Goal: Task Accomplishment & Management: Complete application form

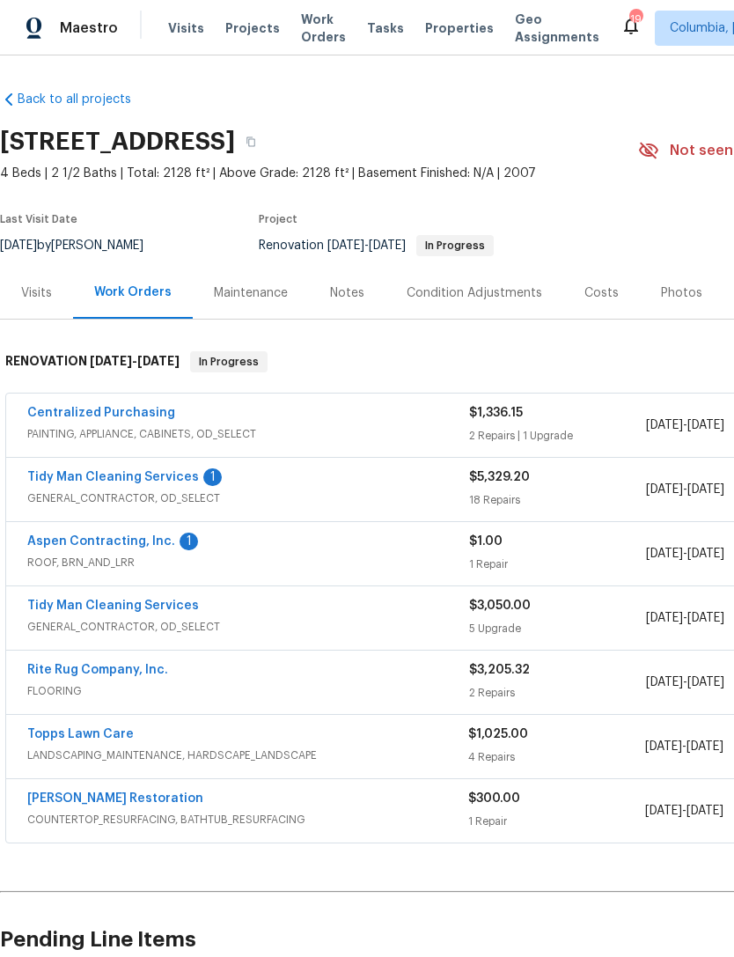
click at [348, 295] on div "Notes" at bounding box center [347, 293] width 34 height 18
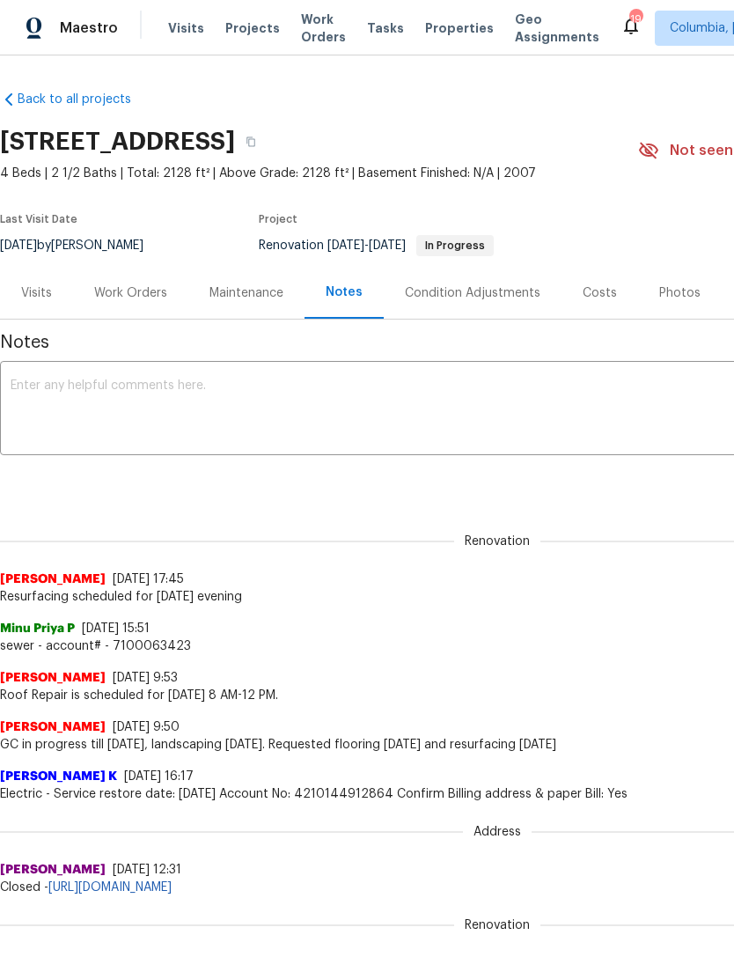
click at [121, 298] on div "Work Orders" at bounding box center [130, 293] width 73 height 18
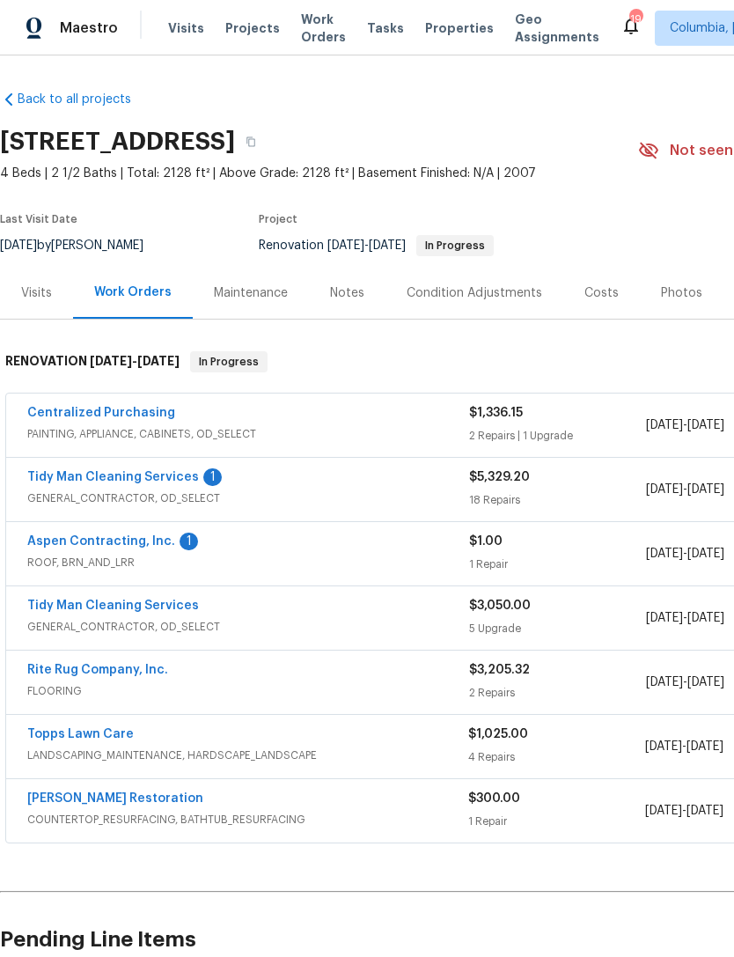
click at [69, 542] on link "Aspen Contracting, Inc." at bounding box center [101, 541] width 148 height 12
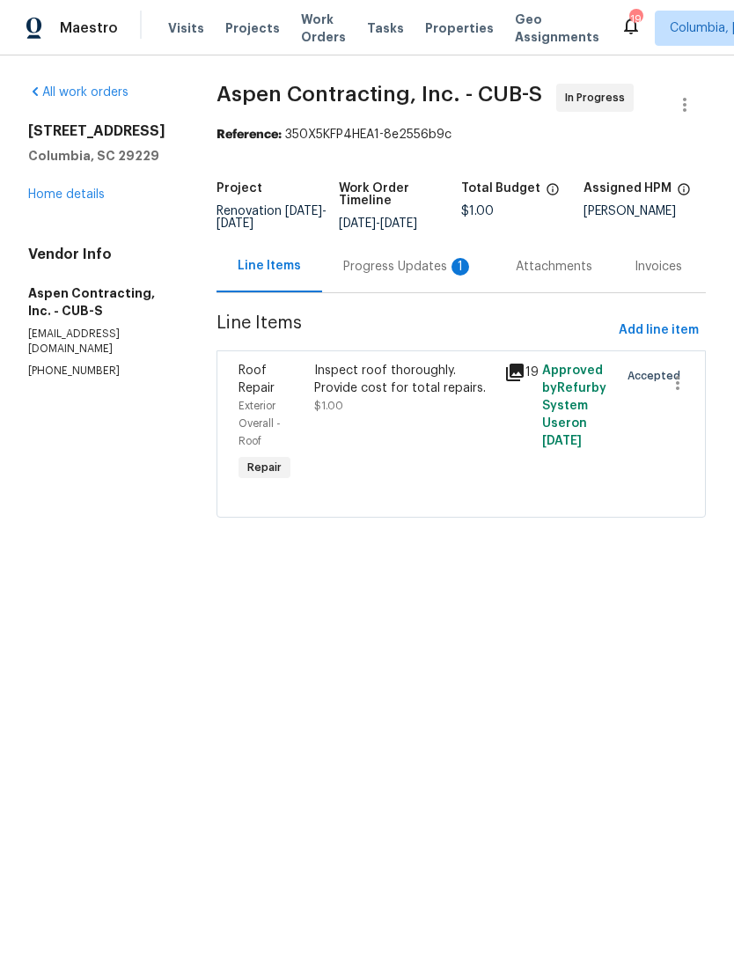
click at [373, 275] on div "Progress Updates 1" at bounding box center [408, 267] width 130 height 18
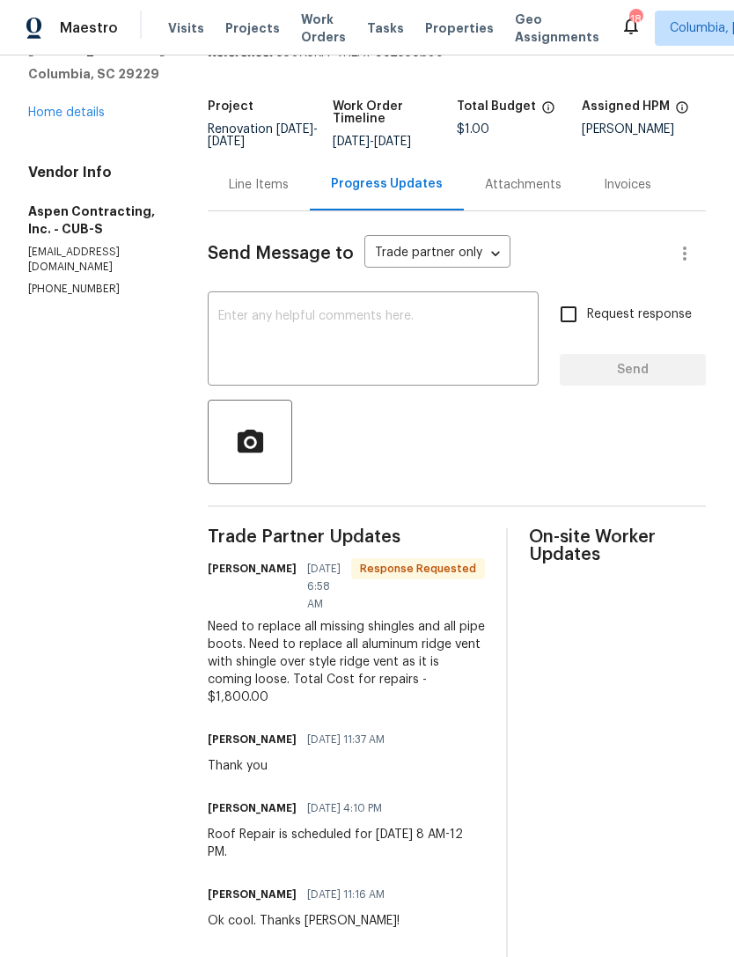
scroll to position [99, 0]
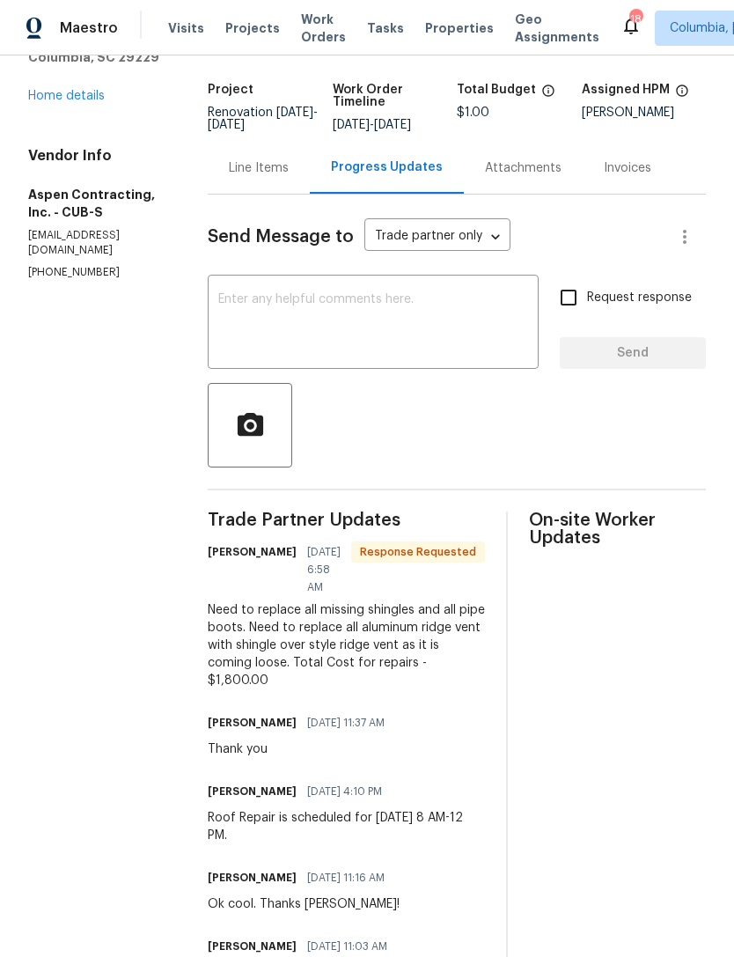
click at [272, 308] on textarea at bounding box center [373, 324] width 310 height 62
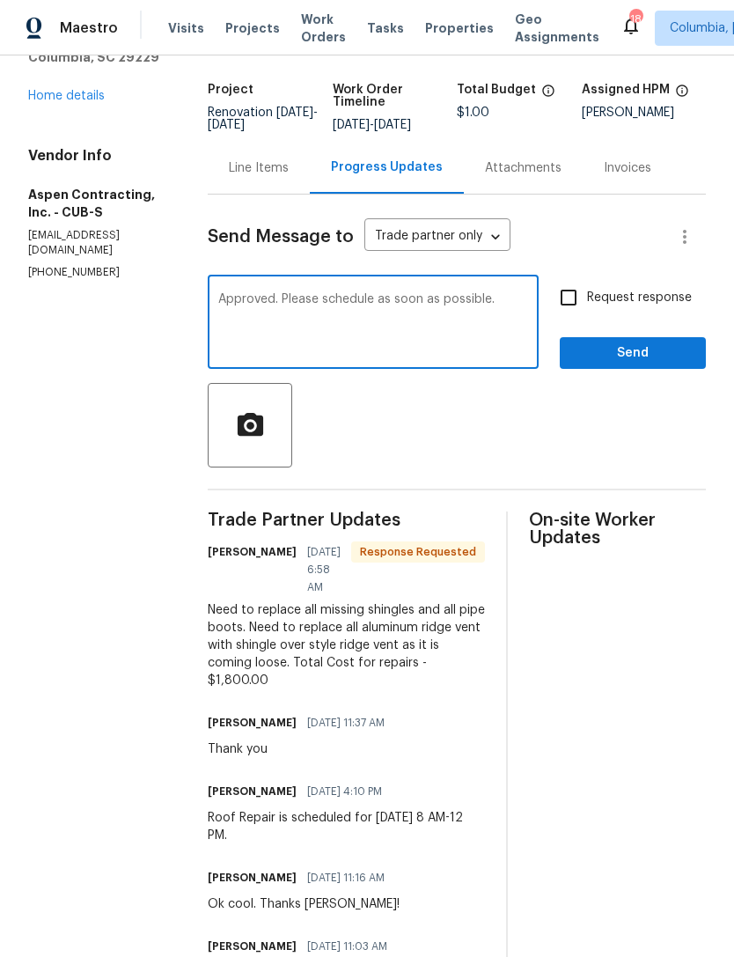
type textarea "Approved. Please schedule as soon as possible."
click at [602, 307] on span "Request response" at bounding box center [639, 298] width 105 height 18
click at [587, 309] on input "Request response" at bounding box center [568, 297] width 37 height 37
checkbox input "true"
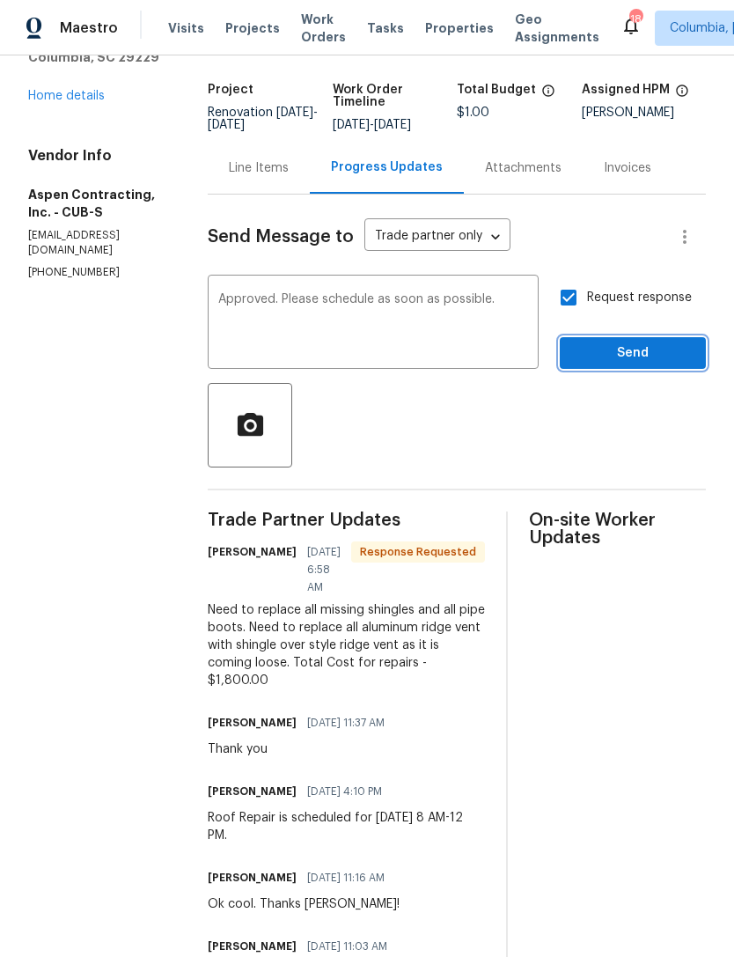
click at [632, 364] on span "Send" at bounding box center [633, 353] width 118 height 22
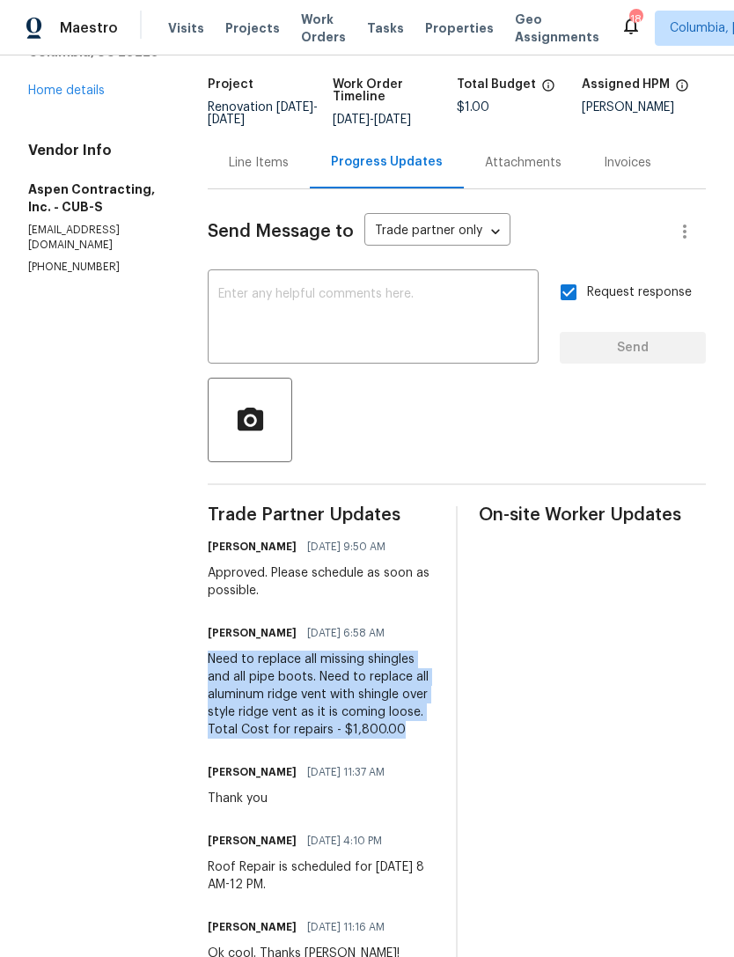
scroll to position [103, 0]
click at [251, 172] on div "Line Items" at bounding box center [259, 164] width 60 height 18
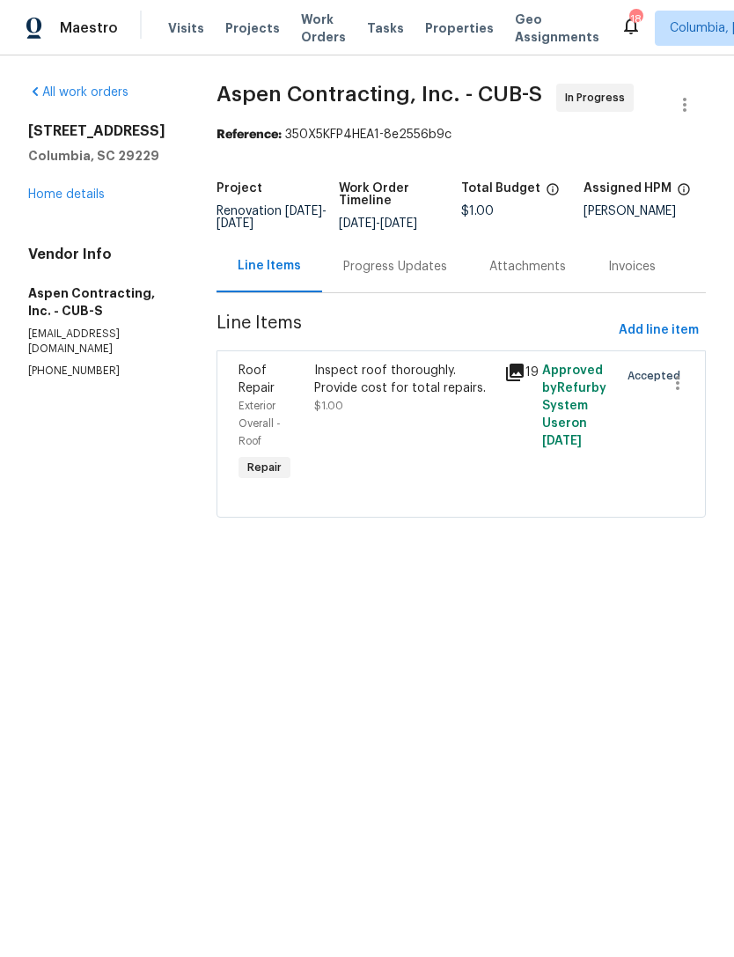
click at [385, 413] on div "Inspect roof thoroughly. Provide cost for total repairs. $1.00" at bounding box center [404, 388] width 180 height 53
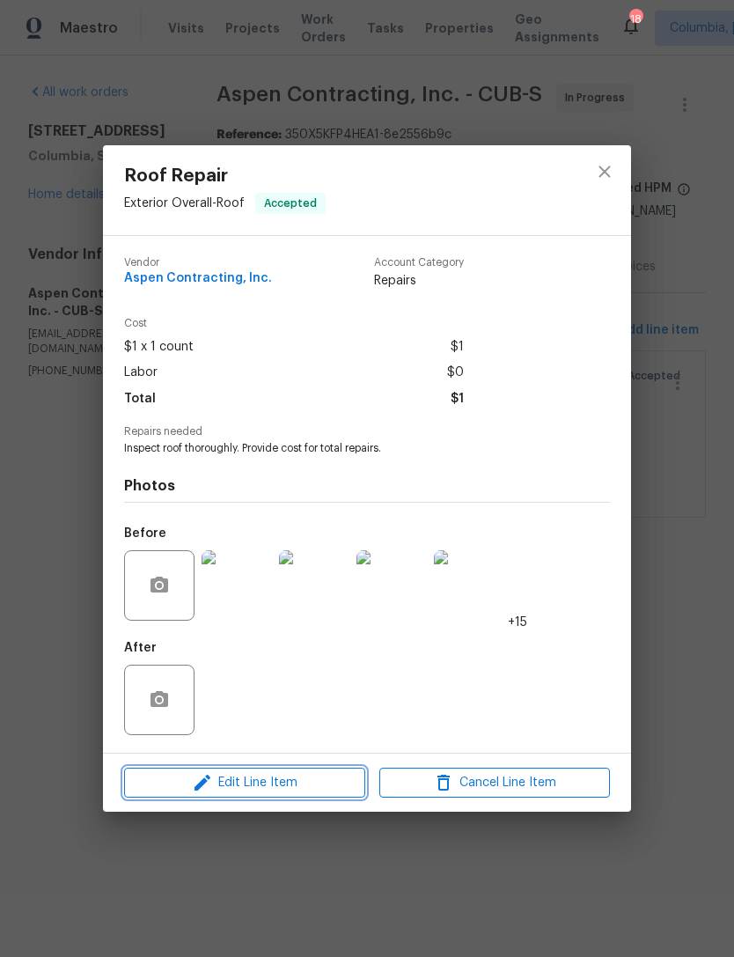
click at [235, 773] on button "Edit Line Item" at bounding box center [244, 782] width 241 height 31
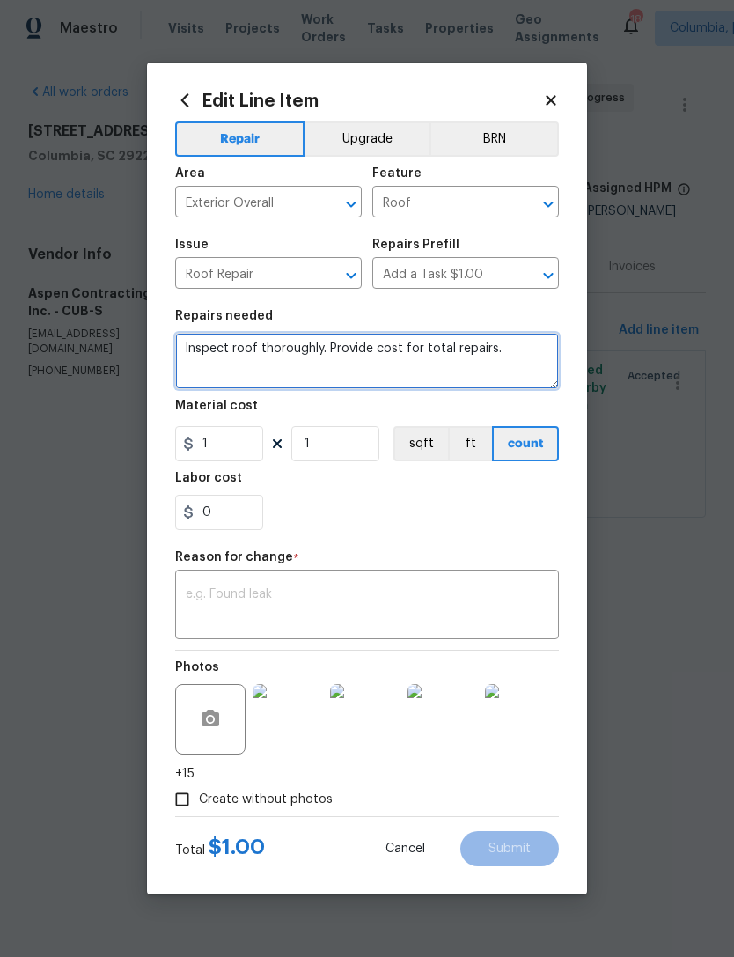
click at [214, 346] on textarea "Inspect roof thoroughly. Provide cost for total repairs." at bounding box center [367, 361] width 384 height 56
click at [212, 356] on textarea "Inspect roof thoroughly. Provide cost for total repairs." at bounding box center [367, 361] width 384 height 56
click at [210, 358] on textarea "Inspect roof thoroughly. Provide cost for total repairs." at bounding box center [367, 361] width 384 height 56
click at [204, 355] on textarea at bounding box center [367, 361] width 384 height 56
click at [190, 343] on textarea at bounding box center [367, 361] width 384 height 56
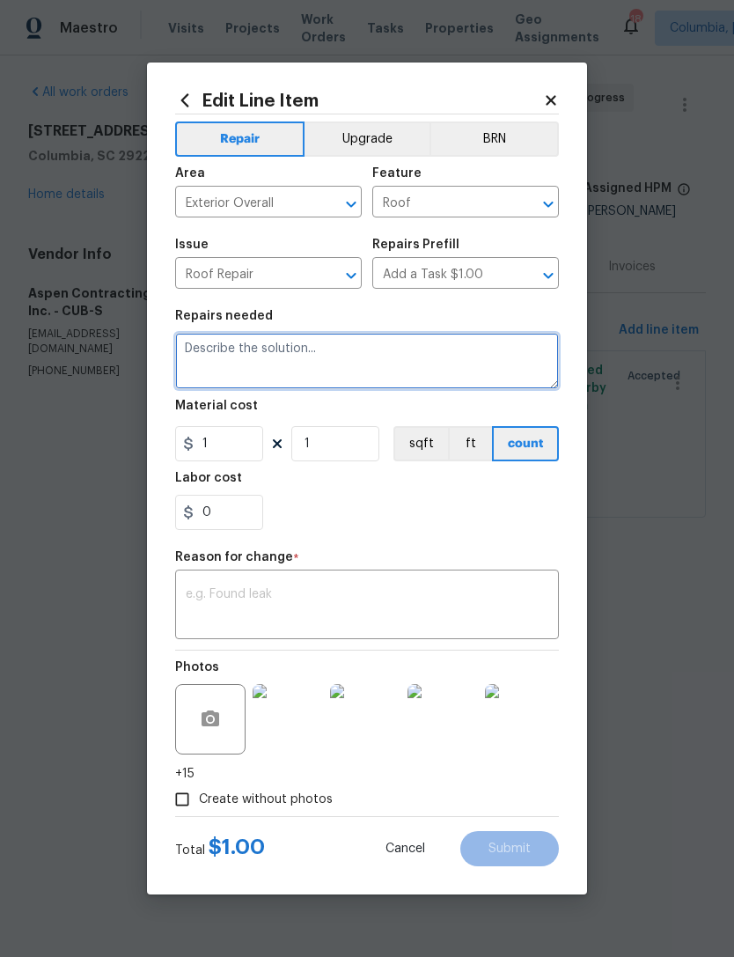
paste textarea "Need to replace all missing shingles and all pipe boots. Need to replace all al…"
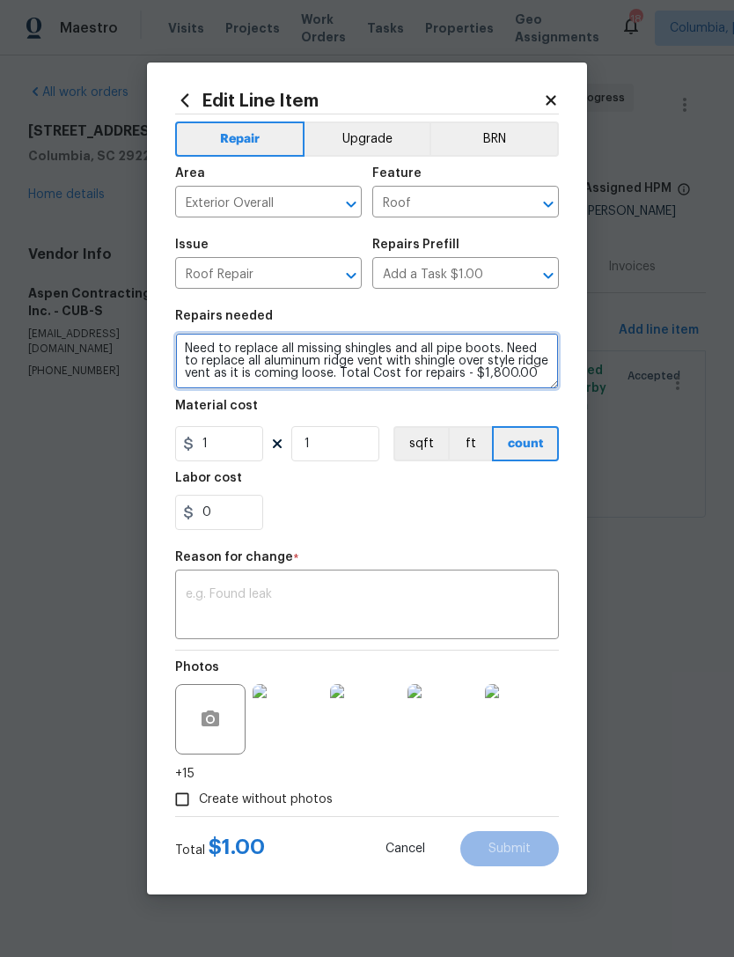
type textarea "Need to replace all missing shingles and all pipe boots. Need to replace all al…"
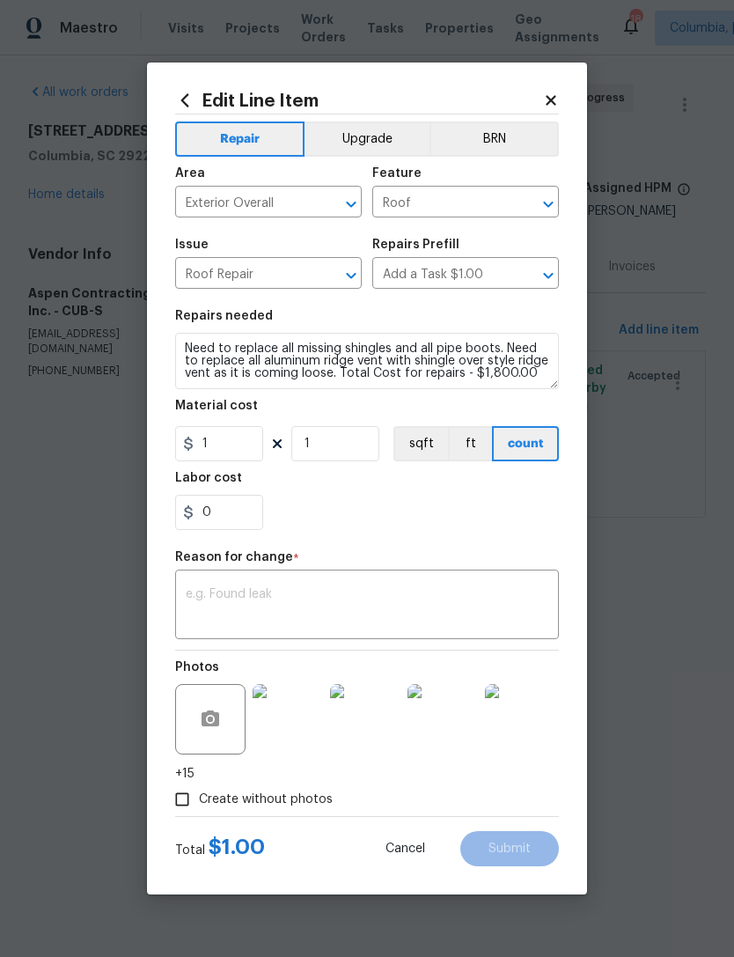
click at [208, 593] on textarea at bounding box center [367, 606] width 363 height 37
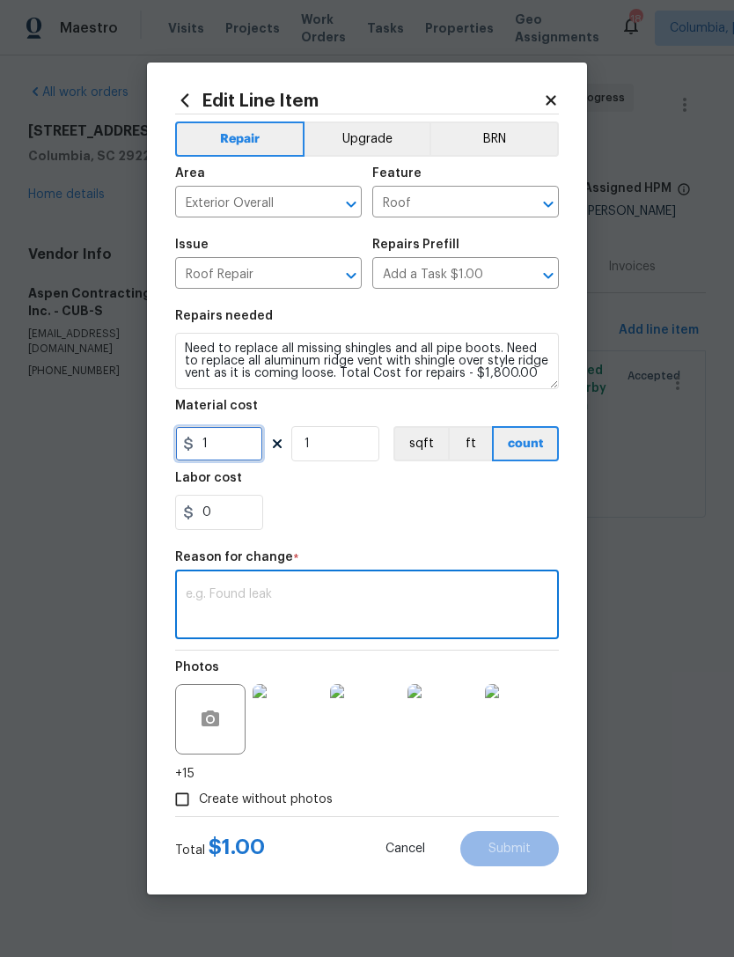
click at [223, 457] on input "1" at bounding box center [219, 443] width 88 height 35
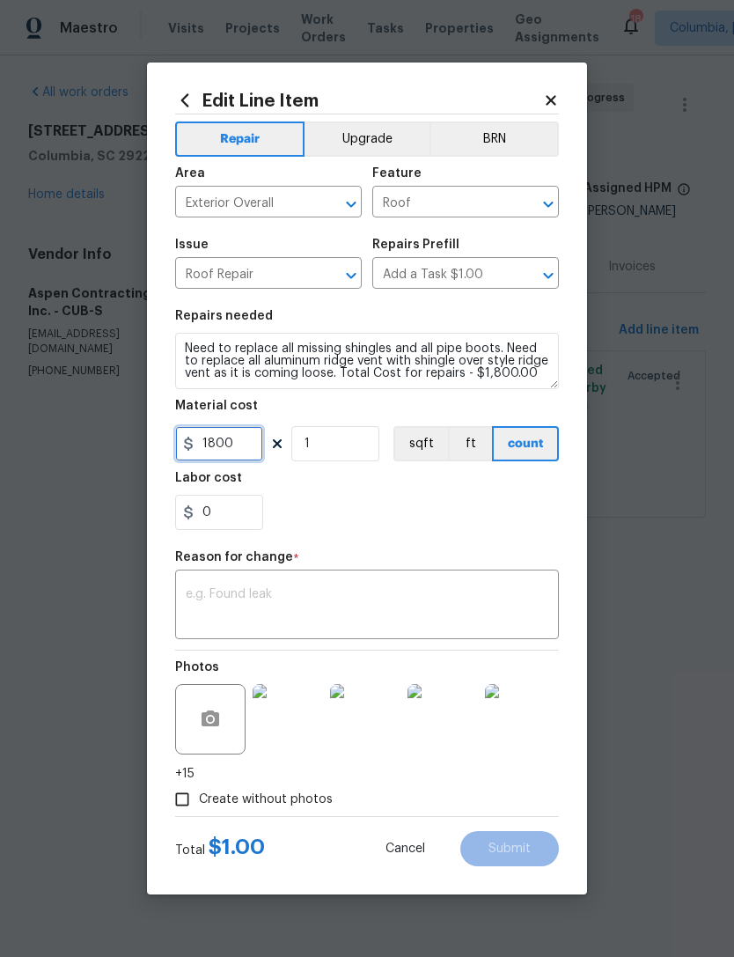
type input "1800"
click at [326, 513] on div "0" at bounding box center [367, 512] width 384 height 35
click at [208, 596] on textarea at bounding box center [367, 606] width 363 height 37
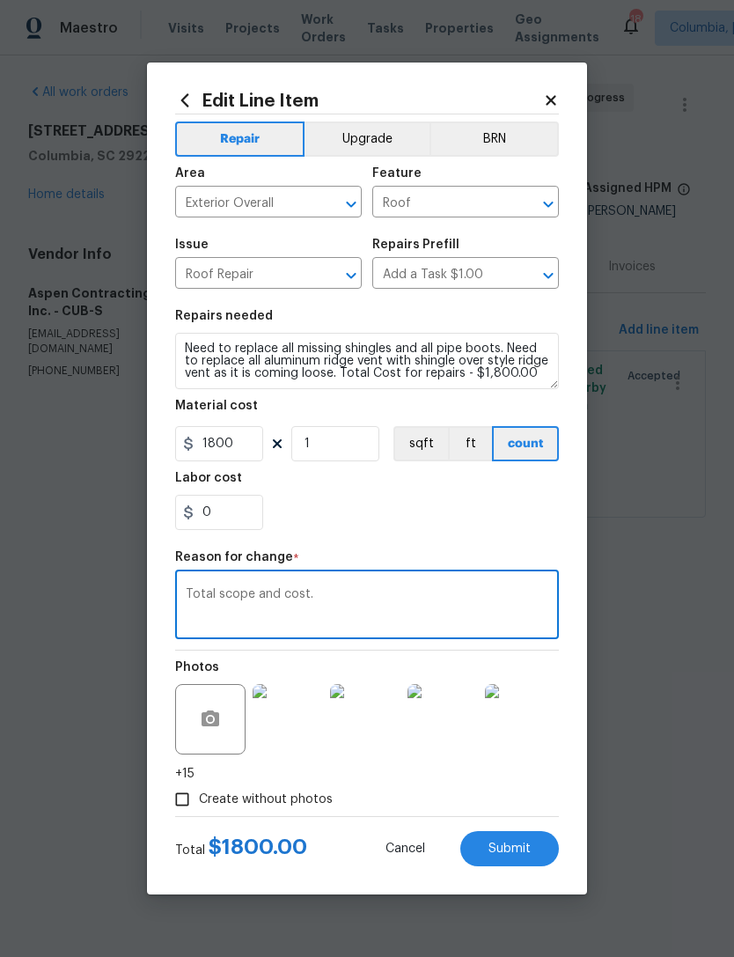
type textarea "Total scope and cost."
click at [475, 517] on div "0" at bounding box center [367, 512] width 384 height 35
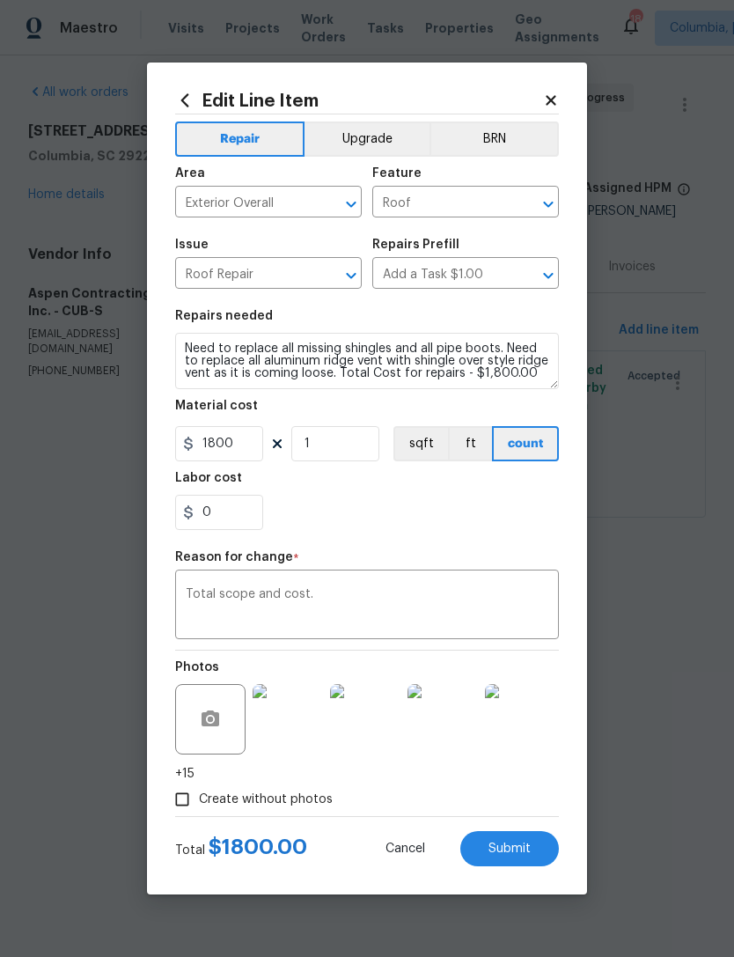
click at [516, 848] on span "Submit" at bounding box center [509, 848] width 42 height 13
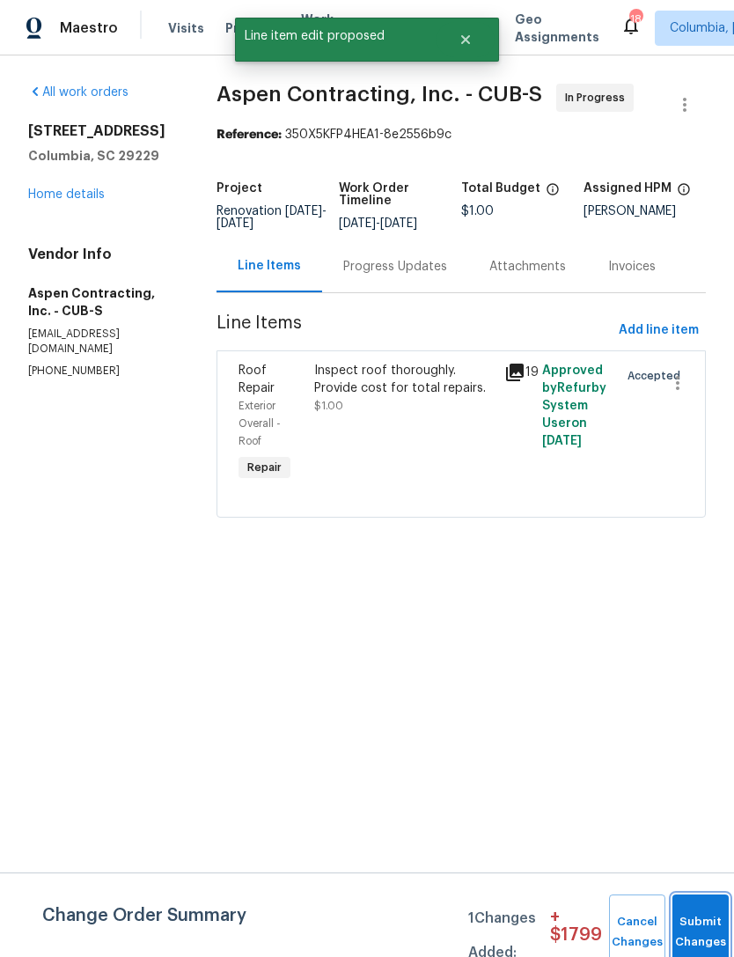
click at [699, 933] on span "Submit Changes" at bounding box center [700, 932] width 39 height 40
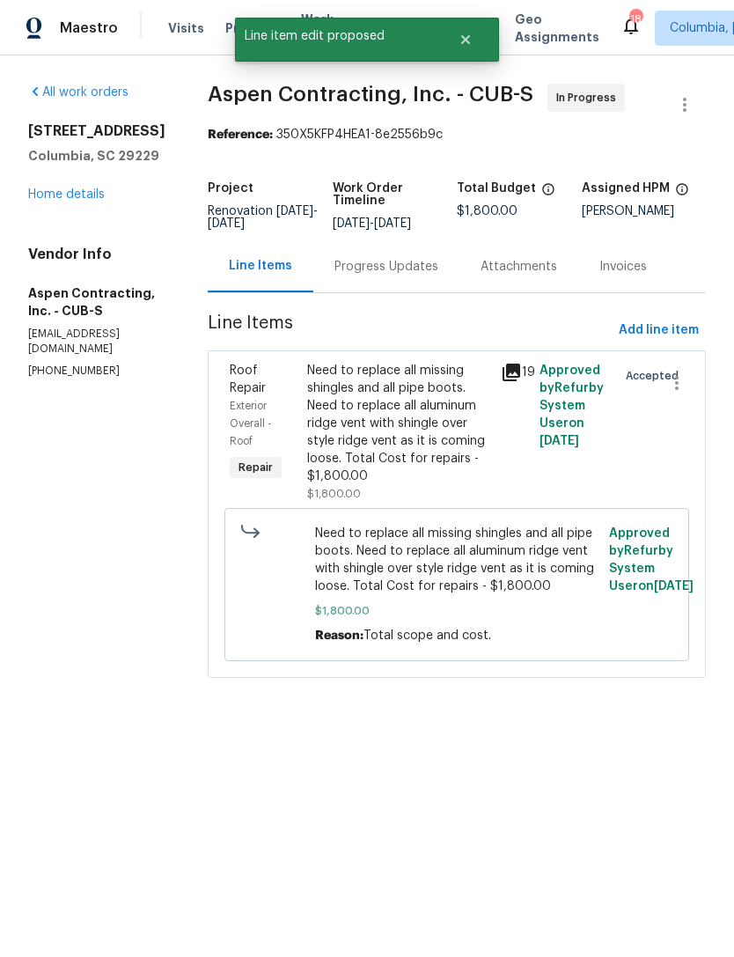
click at [383, 292] on div "Progress Updates" at bounding box center [386, 266] width 146 height 52
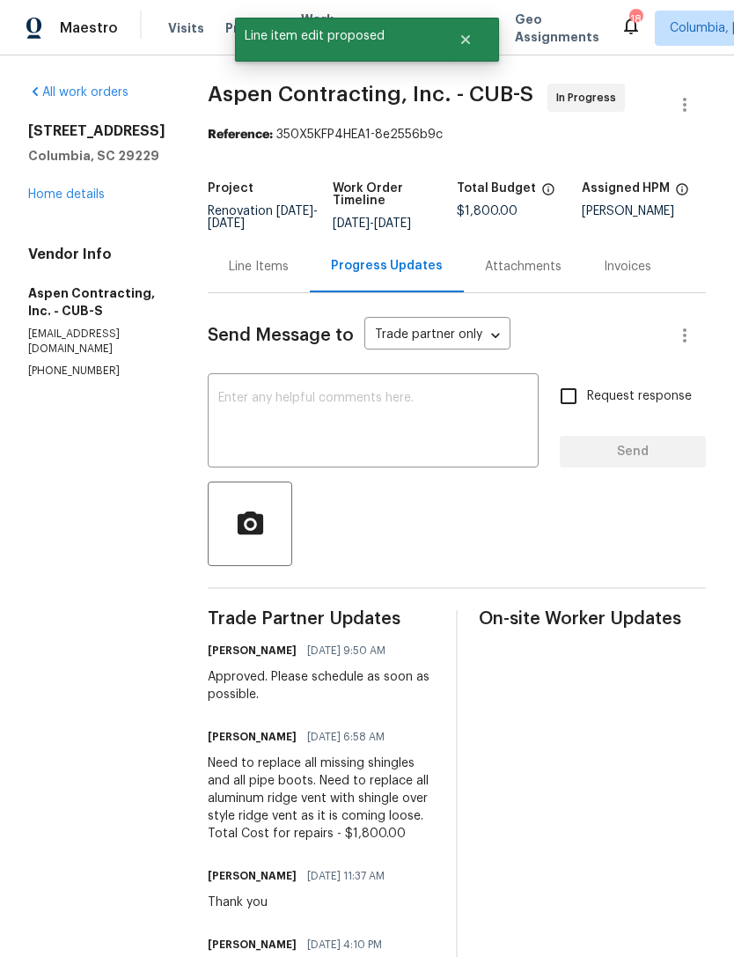
click at [303, 424] on textarea at bounding box center [373, 423] width 310 height 62
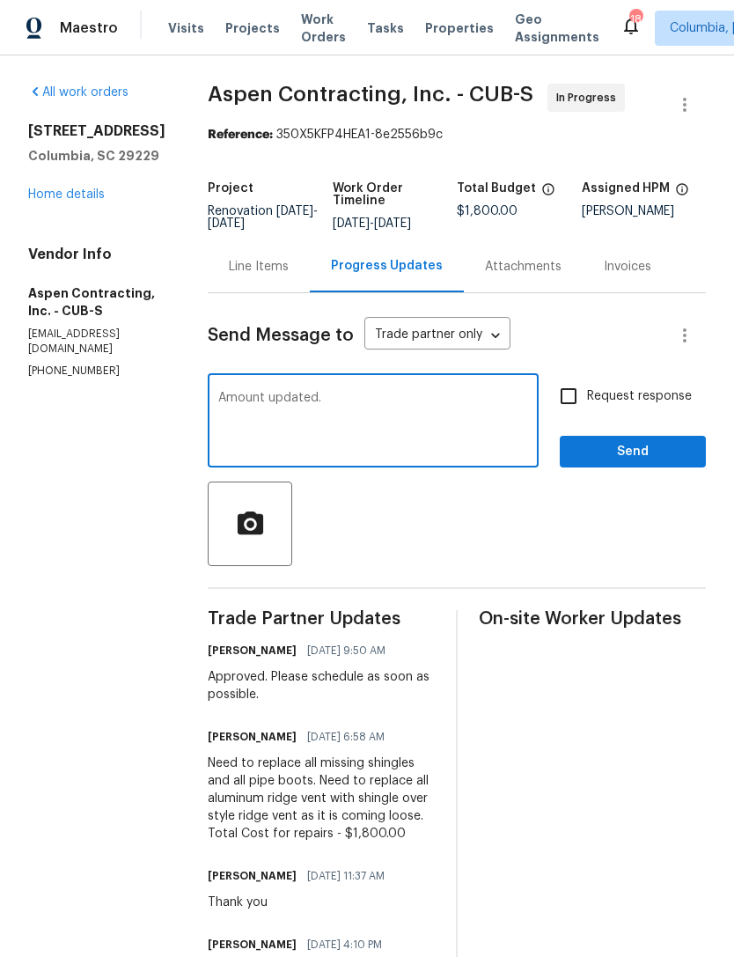
type textarea "Amount updated."
click at [647, 451] on button "Send" at bounding box center [633, 452] width 146 height 33
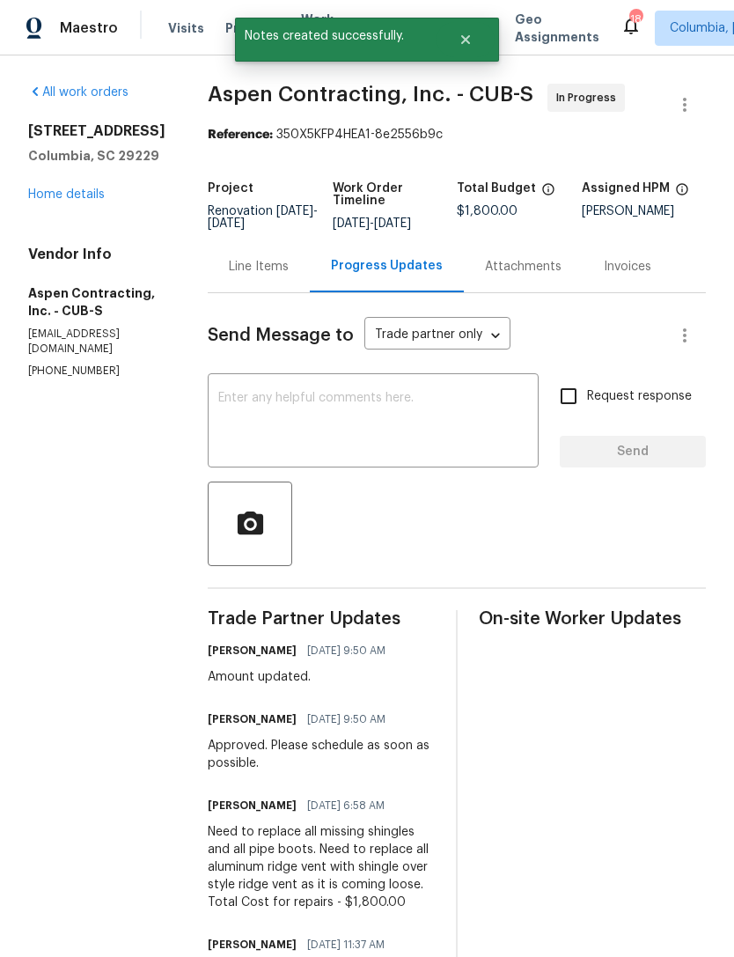
click at [37, 194] on link "Home details" at bounding box center [66, 194] width 77 height 12
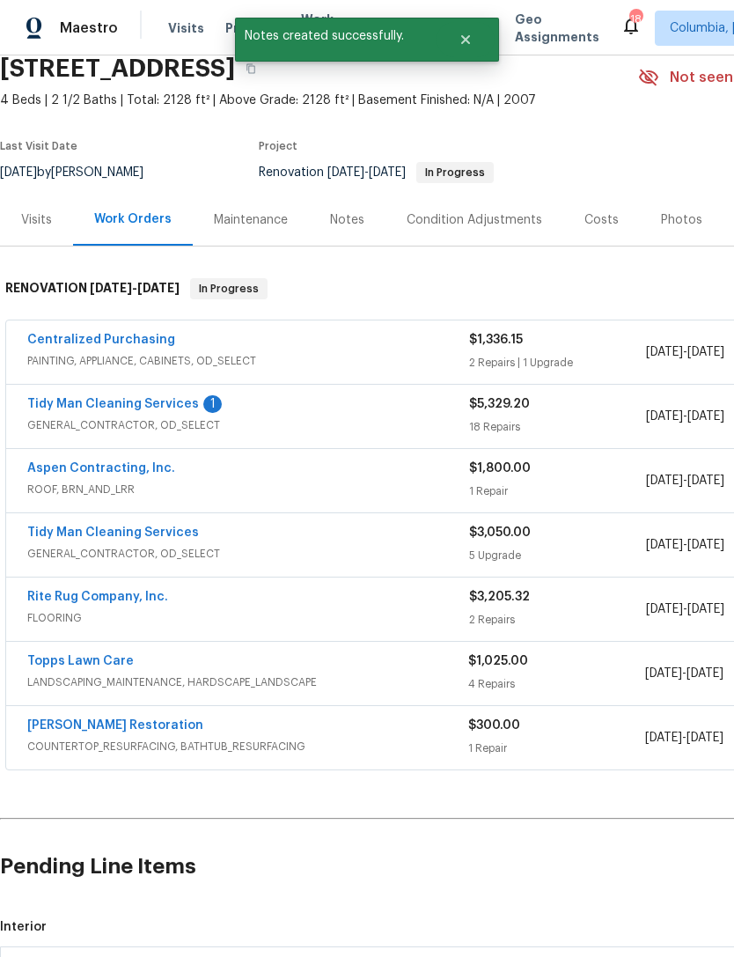
scroll to position [75, 0]
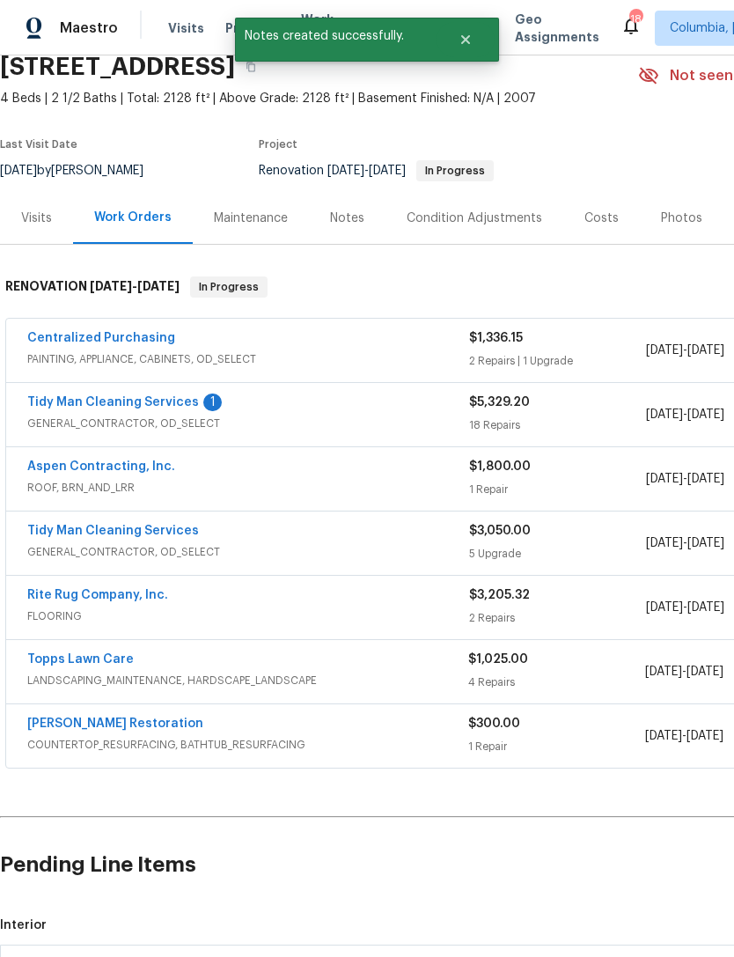
click at [84, 599] on link "Rite Rug Company, Inc." at bounding box center [97, 595] width 141 height 12
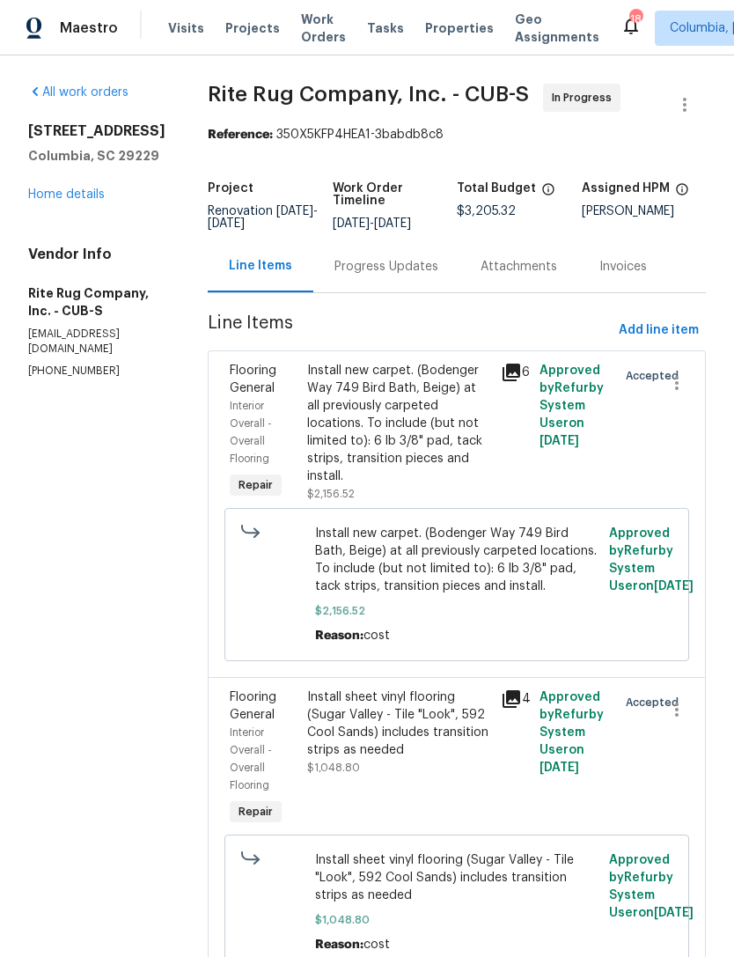
click at [344, 275] on div "Progress Updates" at bounding box center [386, 267] width 104 height 18
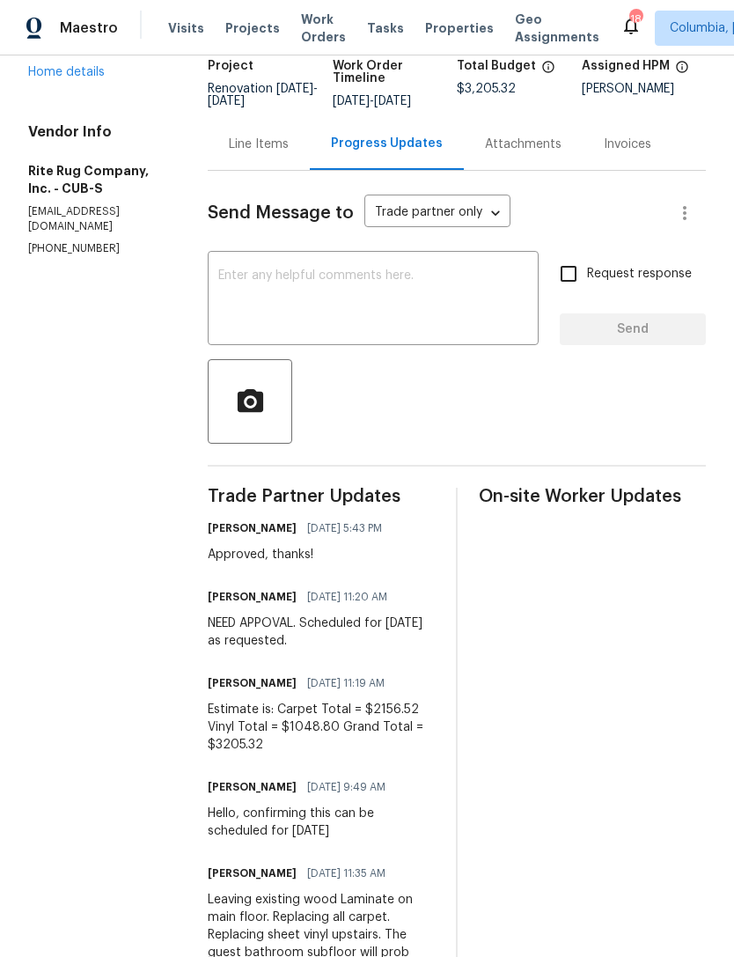
scroll to position [121, 0]
click at [247, 154] on div "Line Items" at bounding box center [259, 145] width 60 height 18
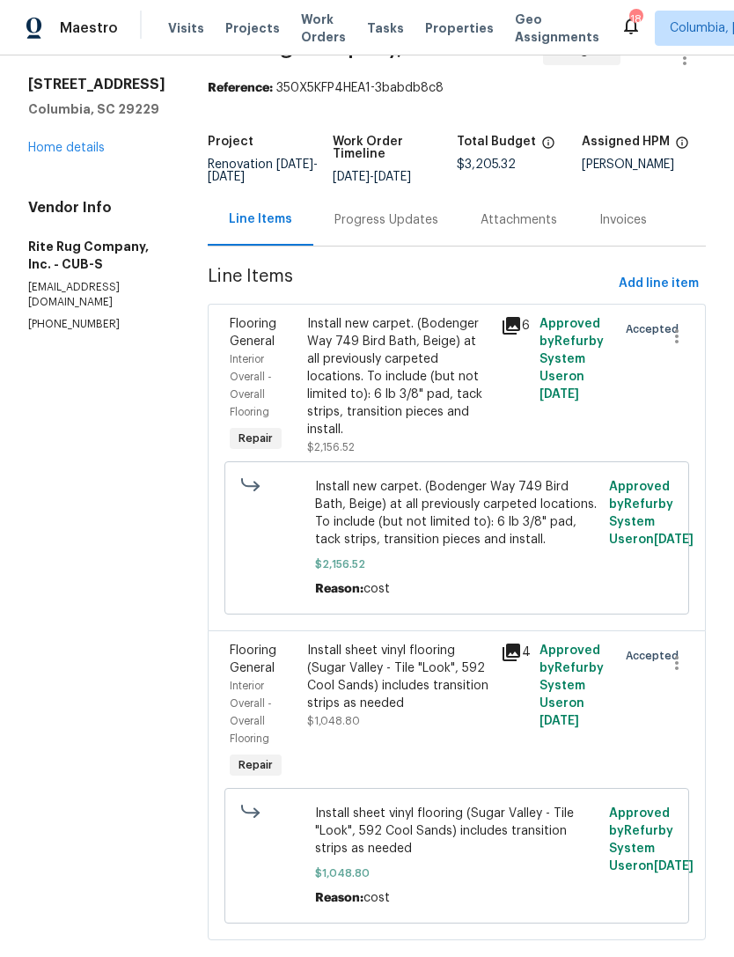
click at [29, 153] on link "Home details" at bounding box center [66, 148] width 77 height 12
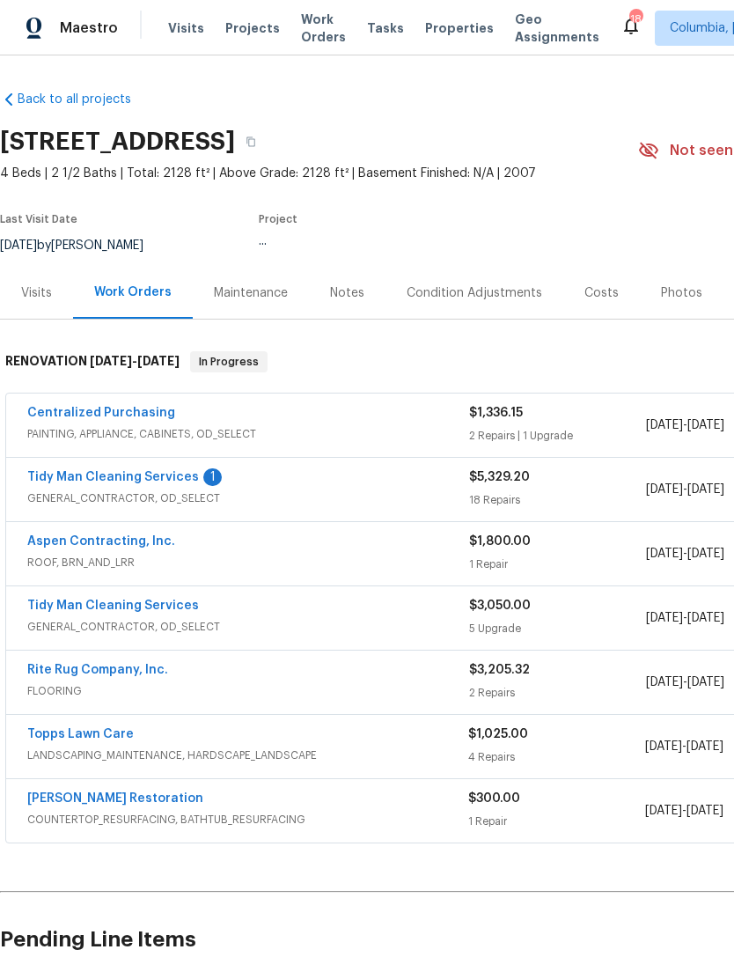
click at [35, 158] on div "136 Bliss Ln, Columbia, SC 29229" at bounding box center [319, 142] width 638 height 46
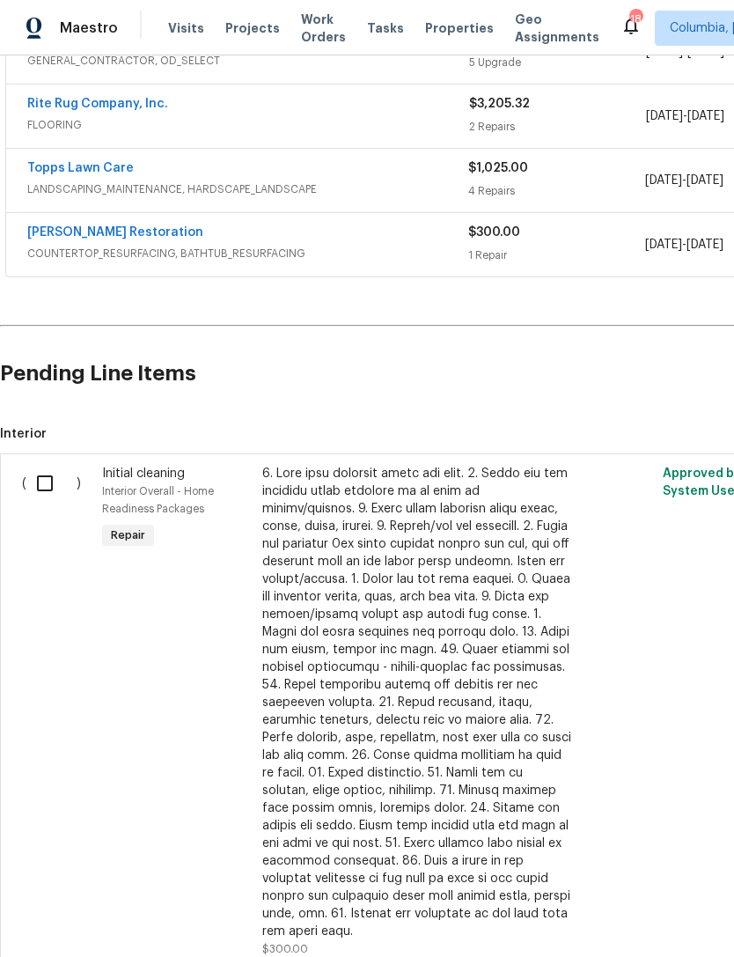
scroll to position [569, 0]
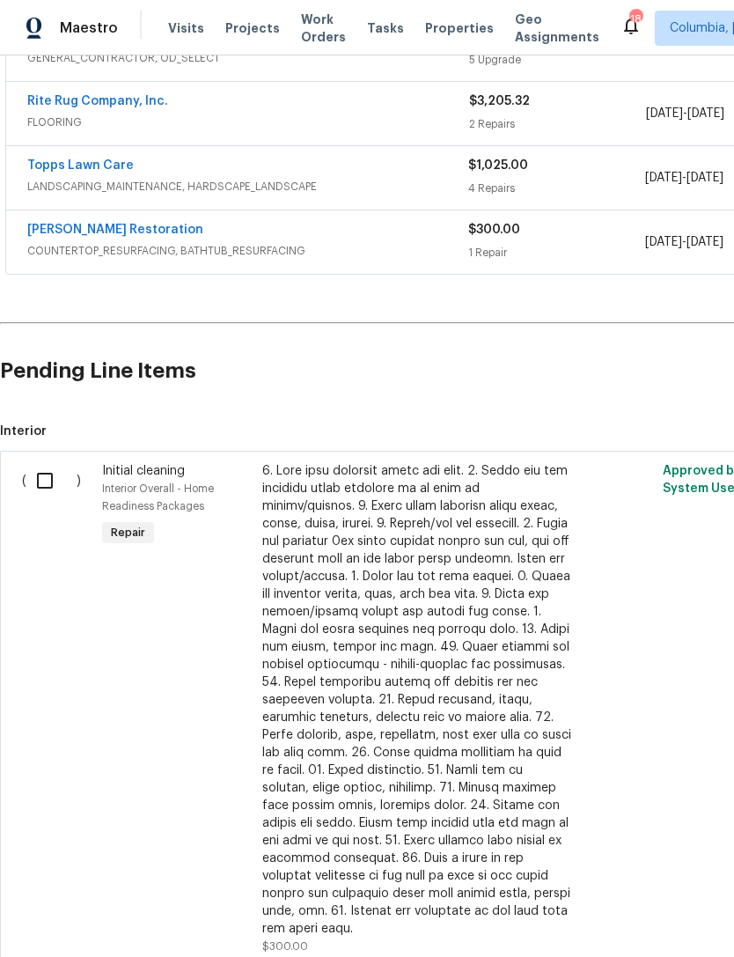
click at [43, 480] on input "checkbox" at bounding box center [51, 480] width 50 height 37
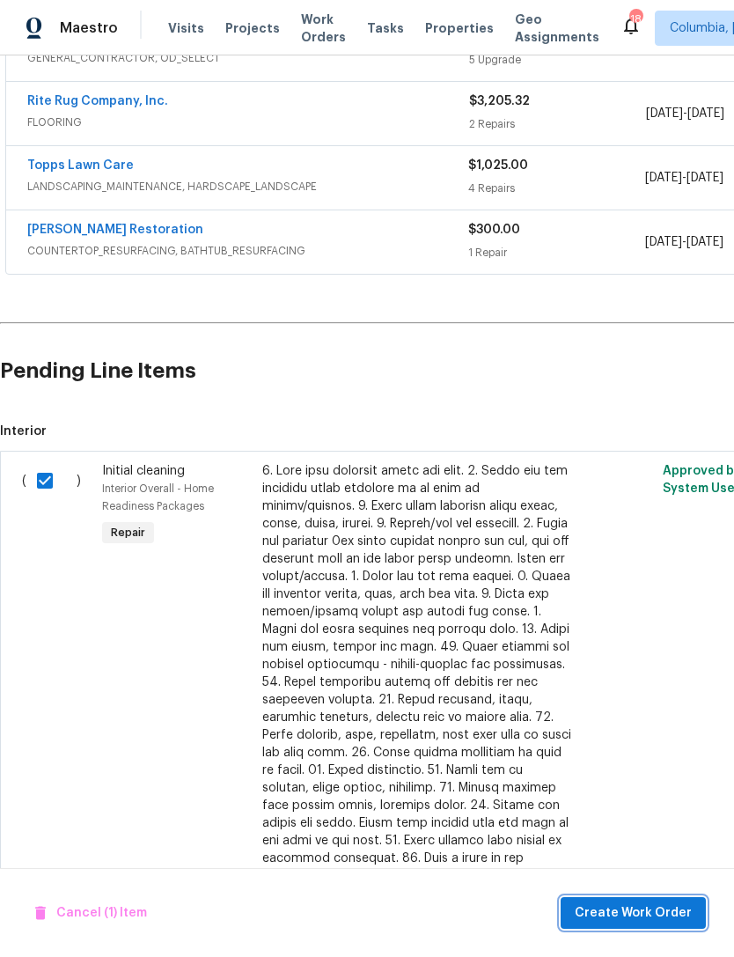
click at [635, 907] on span "Create Work Order" at bounding box center [633, 913] width 117 height 22
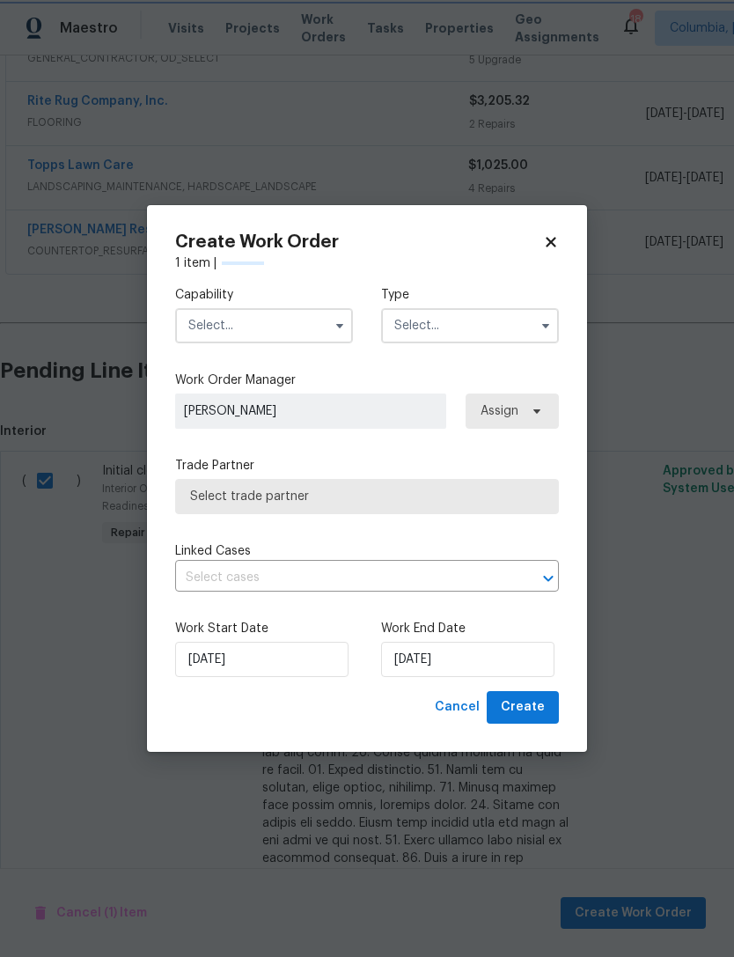
checkbox input "false"
click at [216, 328] on input "text" at bounding box center [264, 325] width 178 height 35
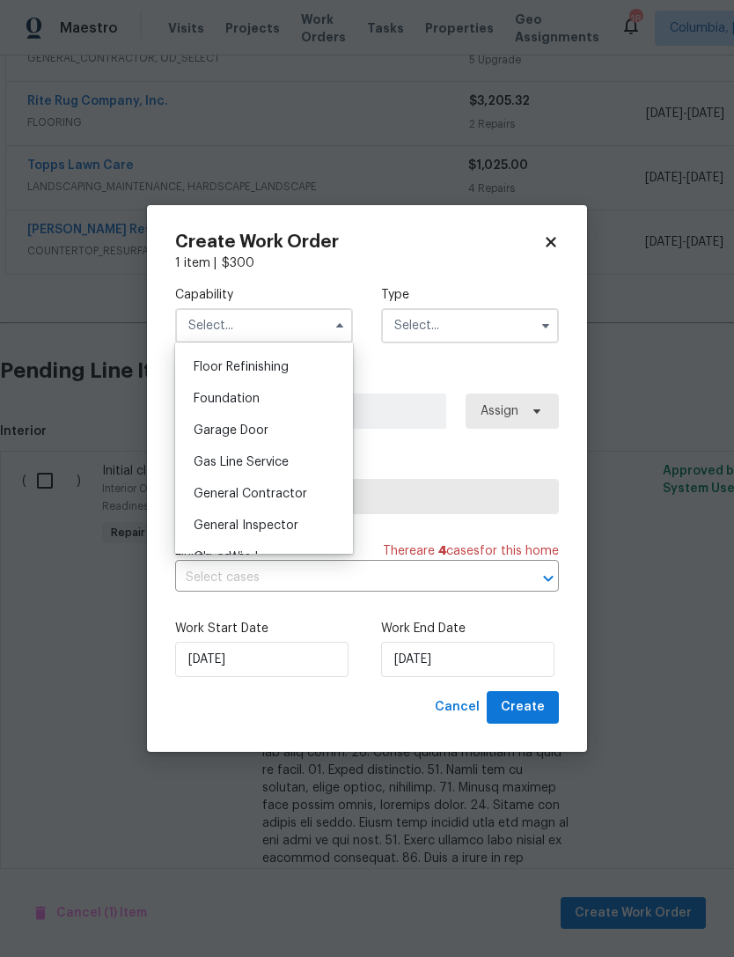
scroll to position [730, 0]
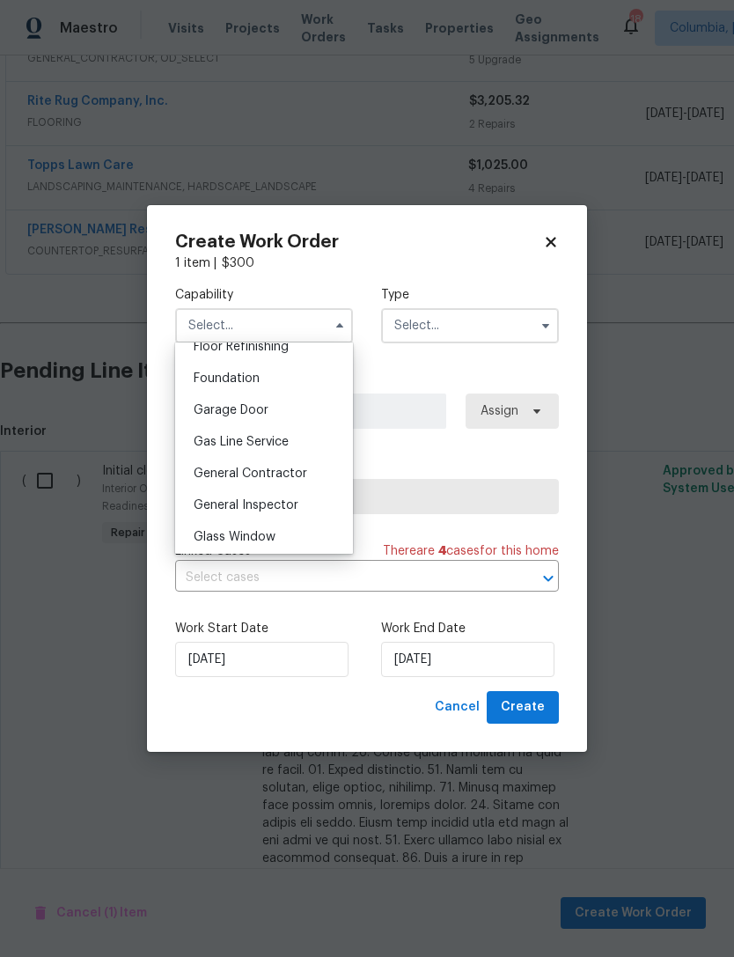
click at [215, 476] on span "General Contractor" at bounding box center [251, 473] width 114 height 12
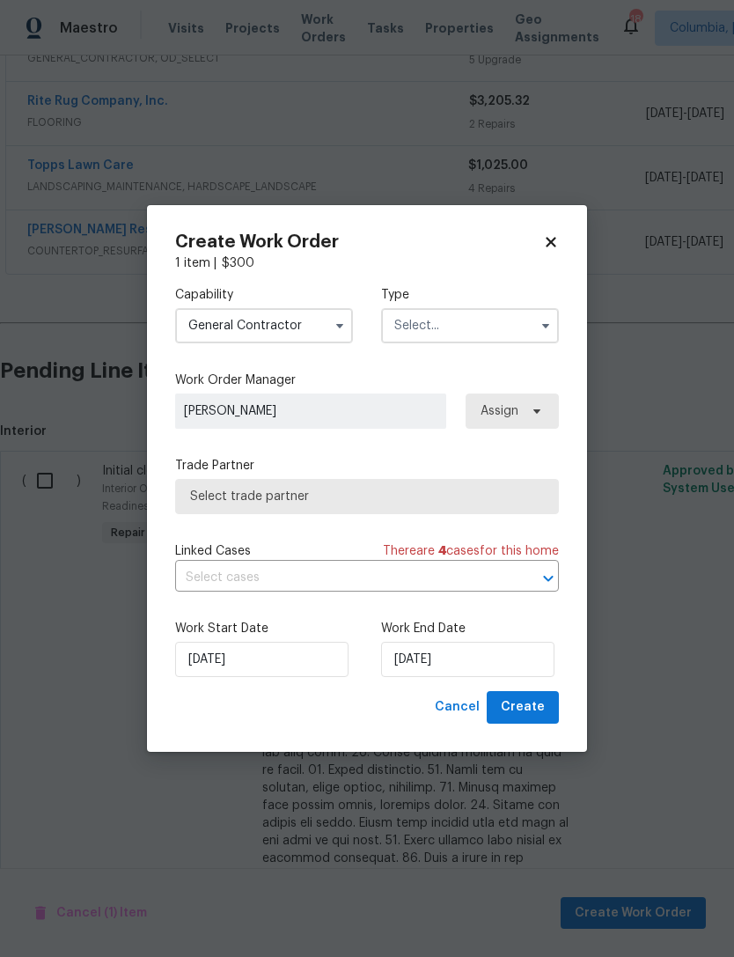
click at [245, 334] on input "General Contractor" at bounding box center [264, 325] width 178 height 35
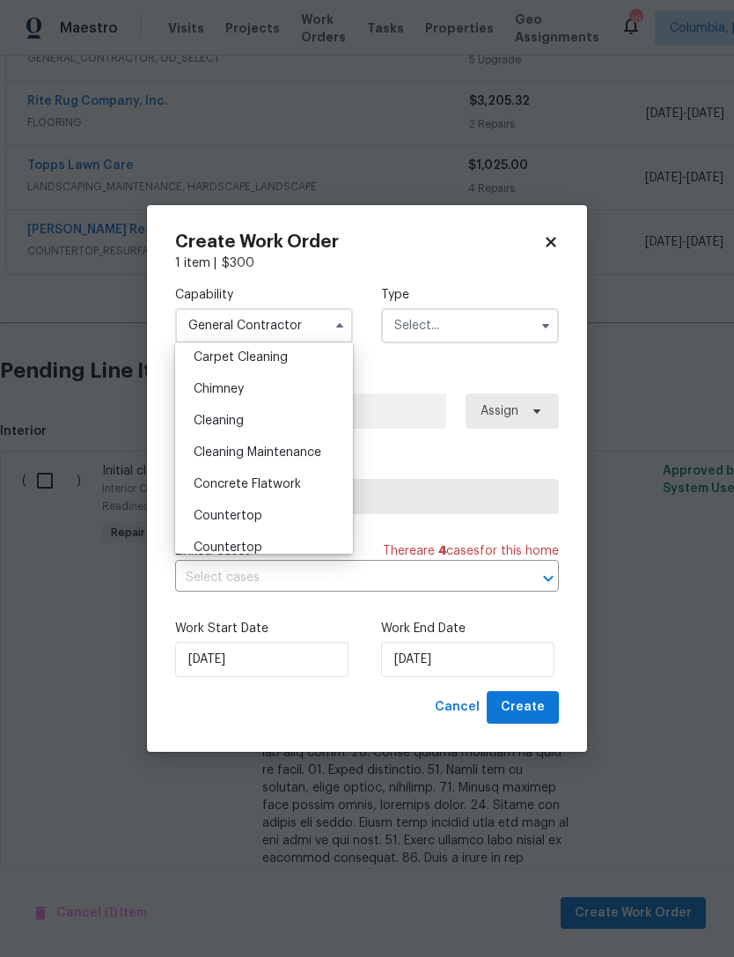
scroll to position [217, 0]
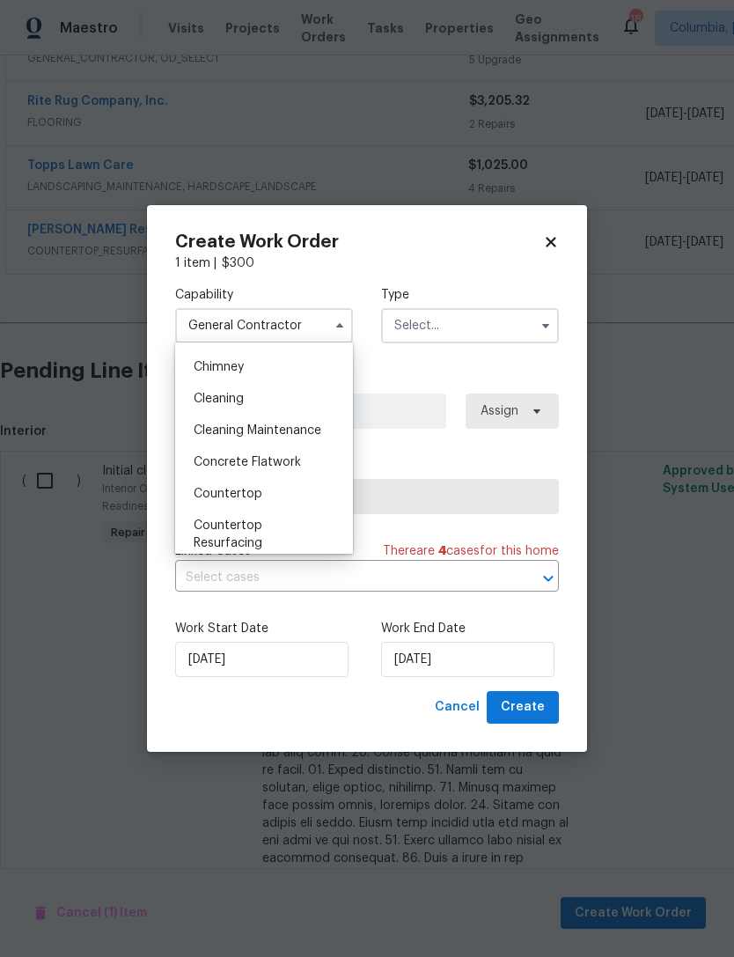
click at [206, 402] on span "Cleaning" at bounding box center [219, 399] width 50 height 12
type input "Cleaning"
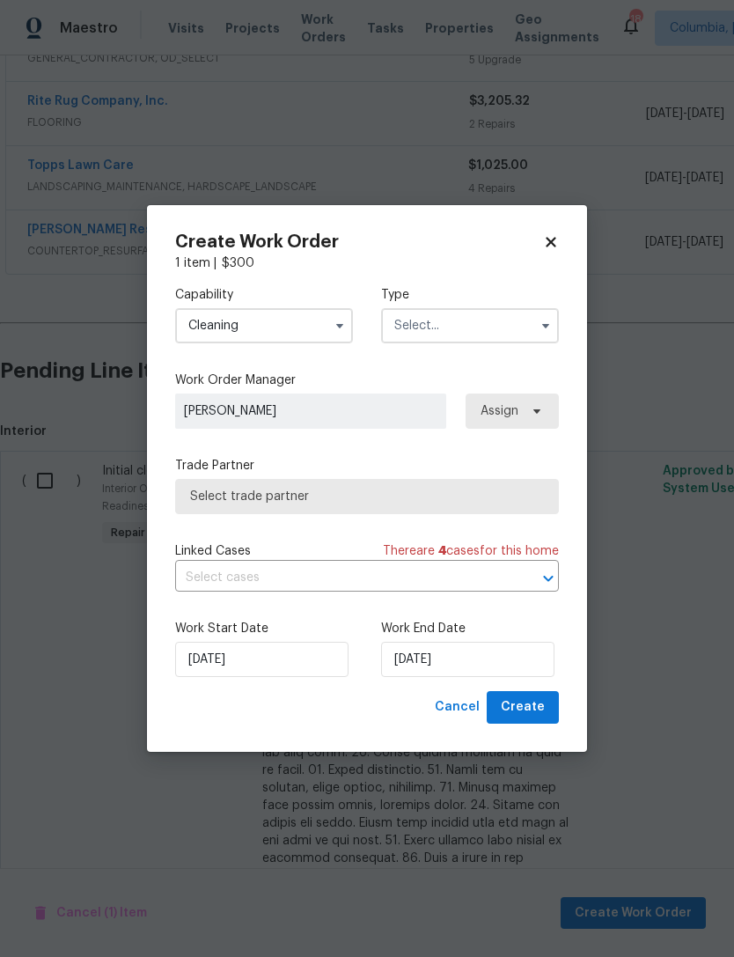
click at [428, 330] on input "text" at bounding box center [470, 325] width 178 height 35
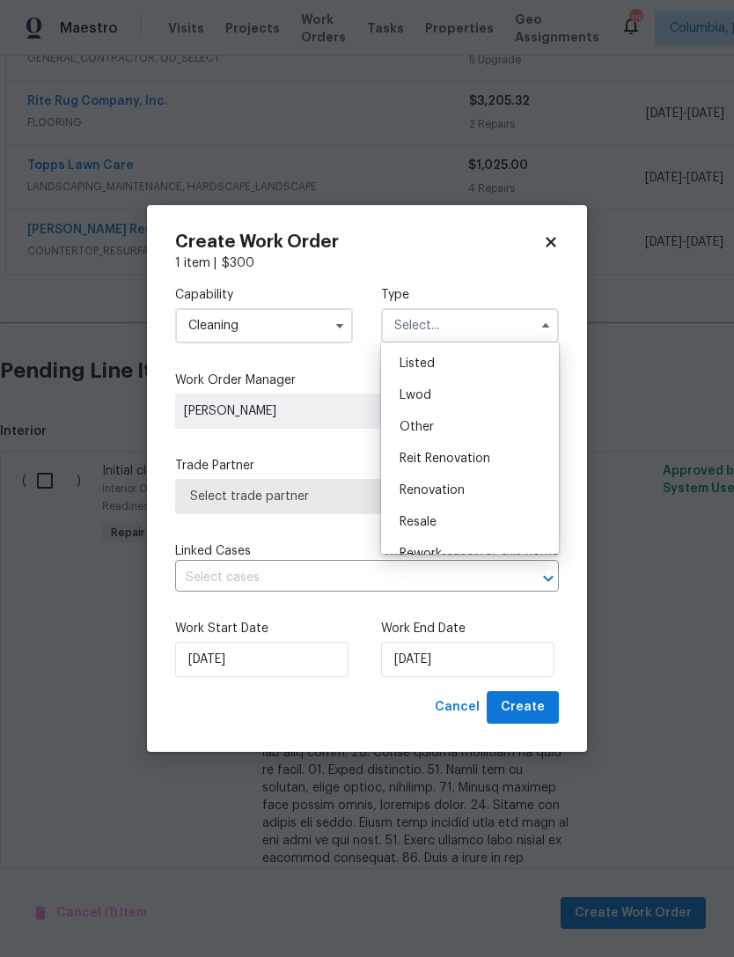
scroll to position [165, 0]
click at [411, 478] on span "Renovation" at bounding box center [432, 483] width 65 height 12
type input "Renovation"
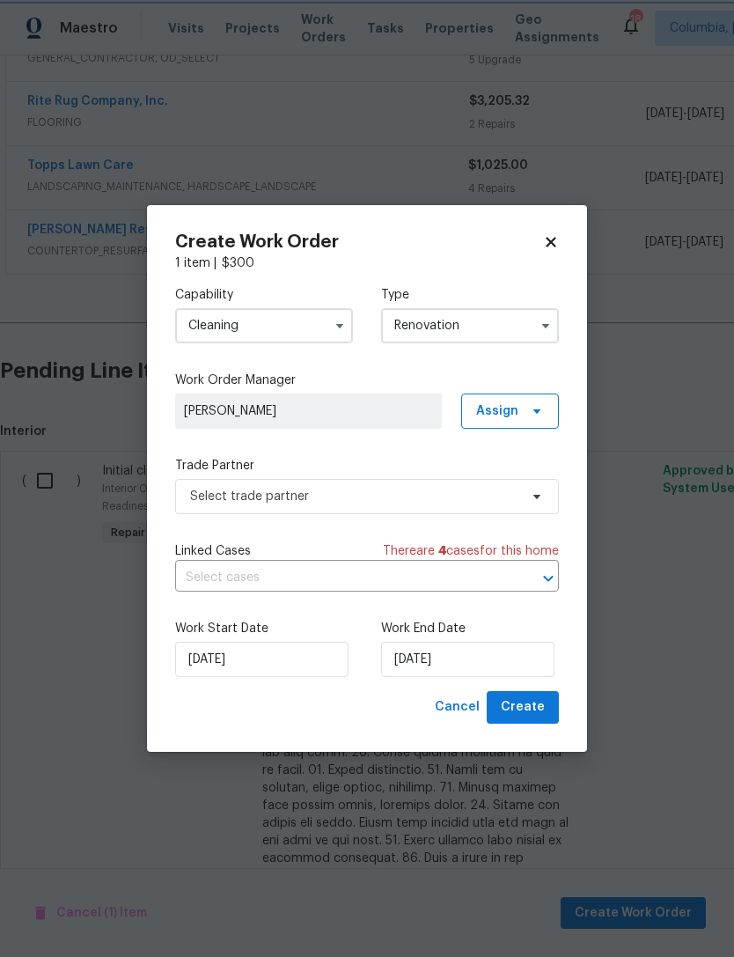
scroll to position [0, 0]
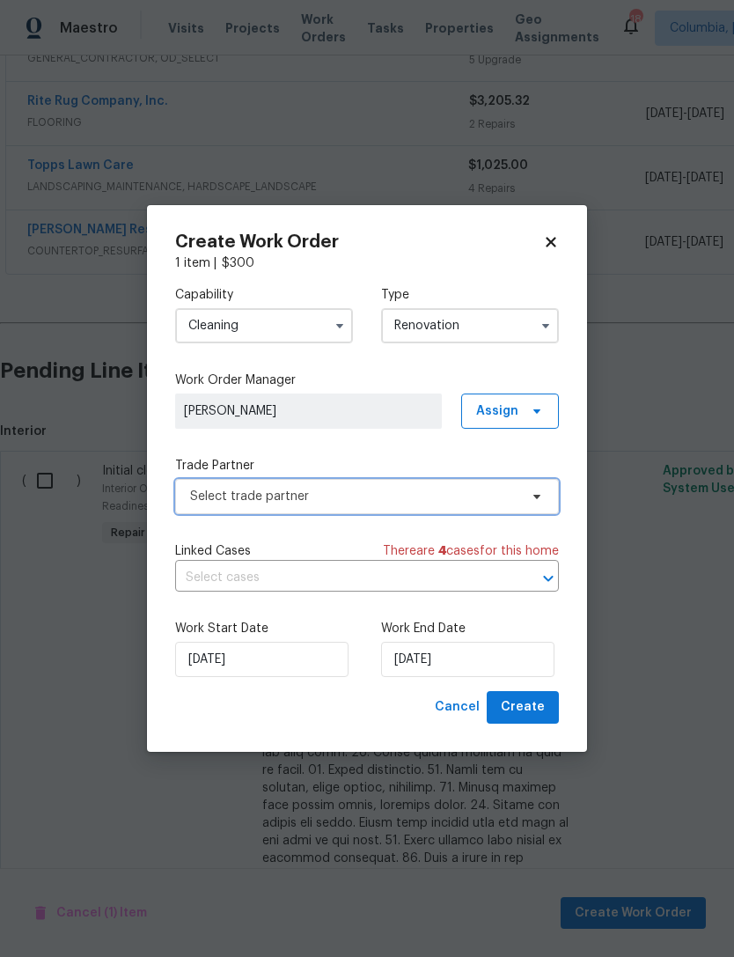
click at [206, 494] on span "Select trade partner" at bounding box center [354, 497] width 328 height 18
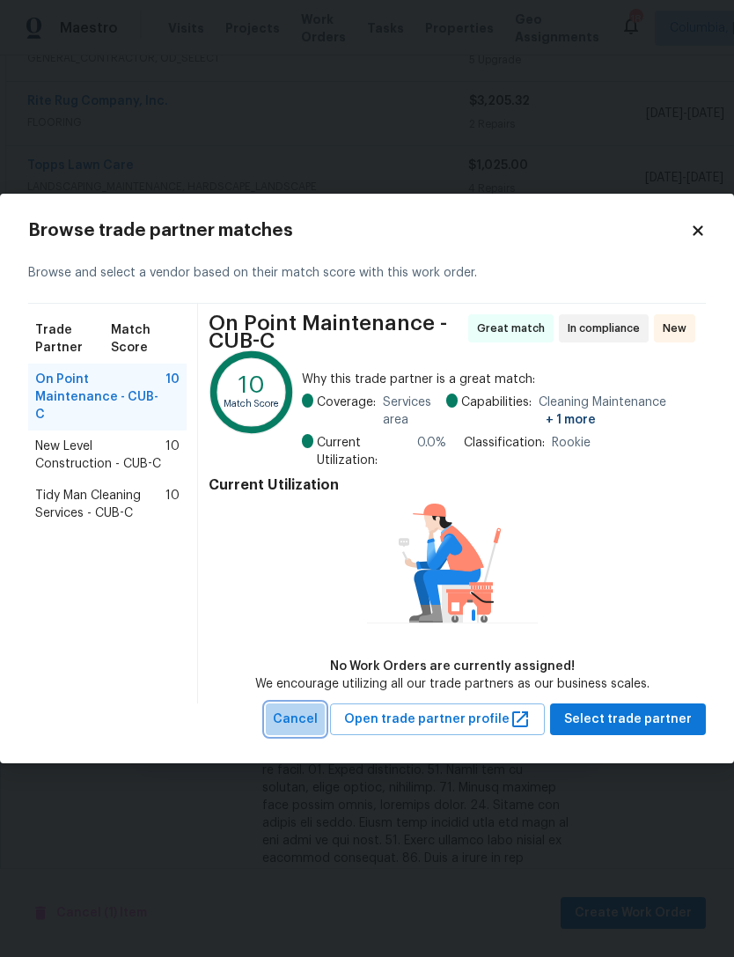
click at [318, 717] on span "Cancel" at bounding box center [295, 719] width 45 height 22
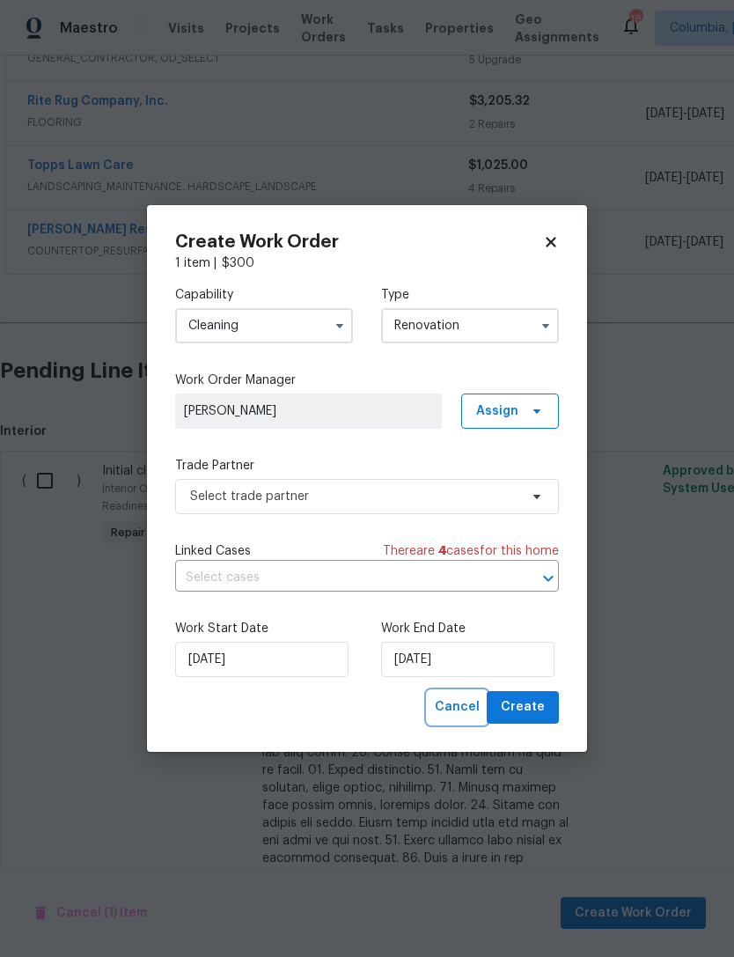
click at [458, 698] on span "Cancel" at bounding box center [457, 707] width 45 height 22
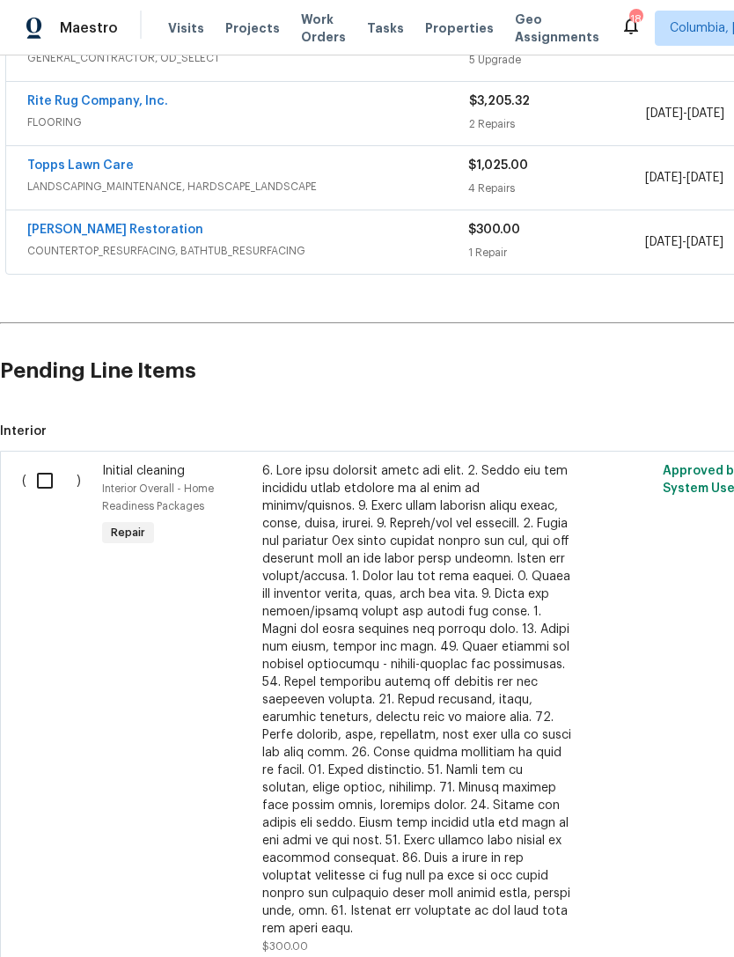
click at [369, 615] on div at bounding box center [417, 699] width 310 height 475
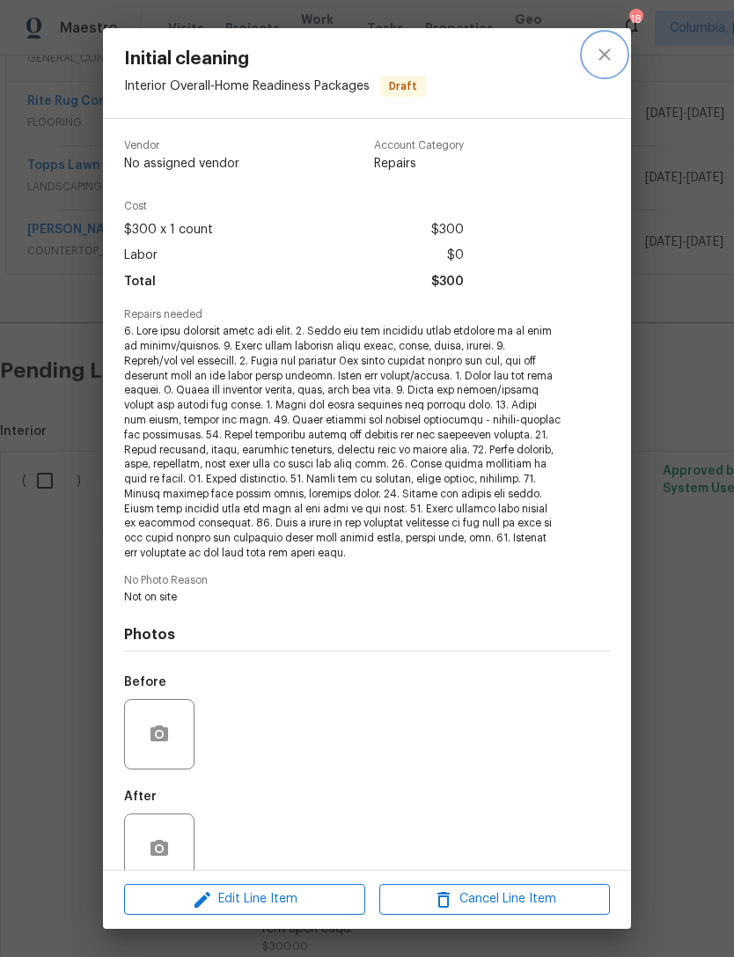
click at [613, 55] on icon "close" at bounding box center [604, 54] width 21 height 21
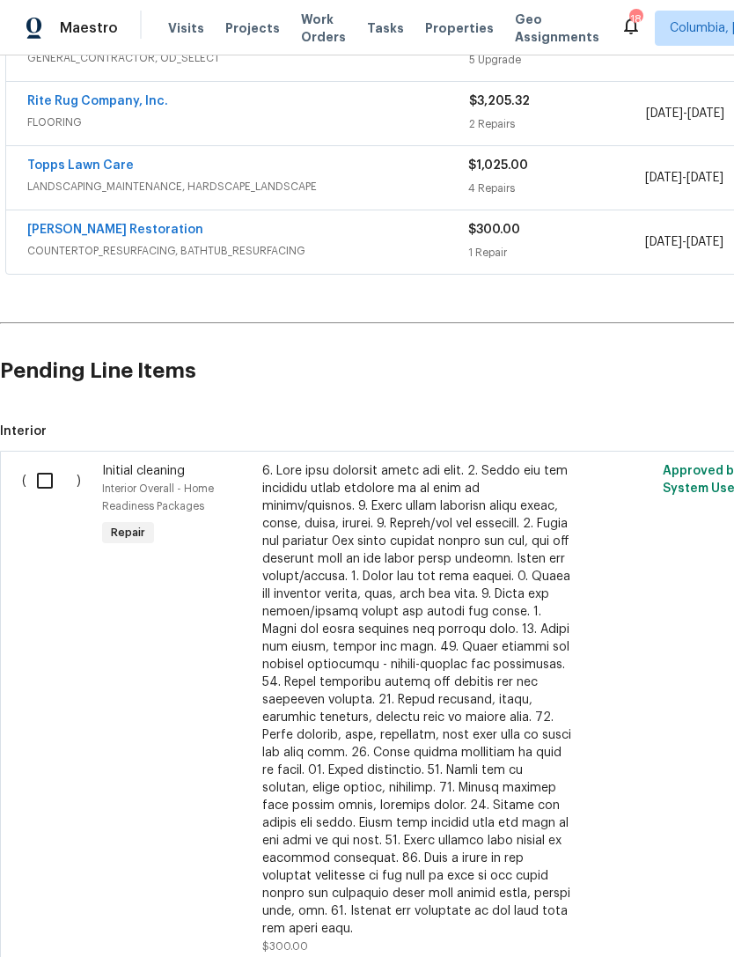
click at [41, 492] on input "checkbox" at bounding box center [51, 480] width 50 height 37
checkbox input "true"
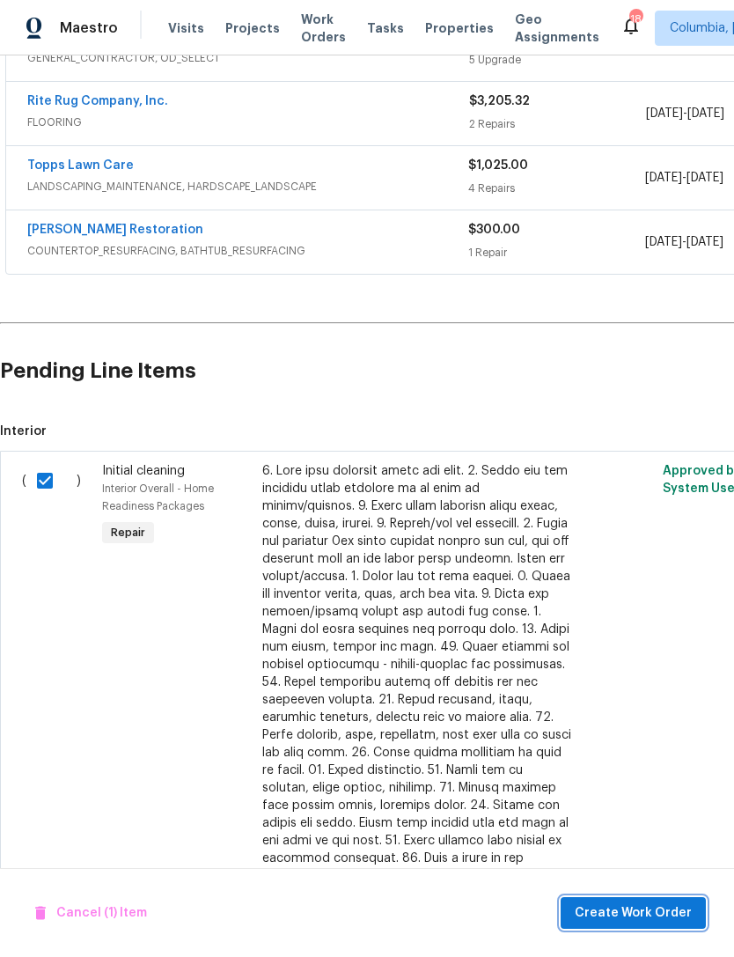
click at [612, 913] on span "Create Work Order" at bounding box center [633, 913] width 117 height 22
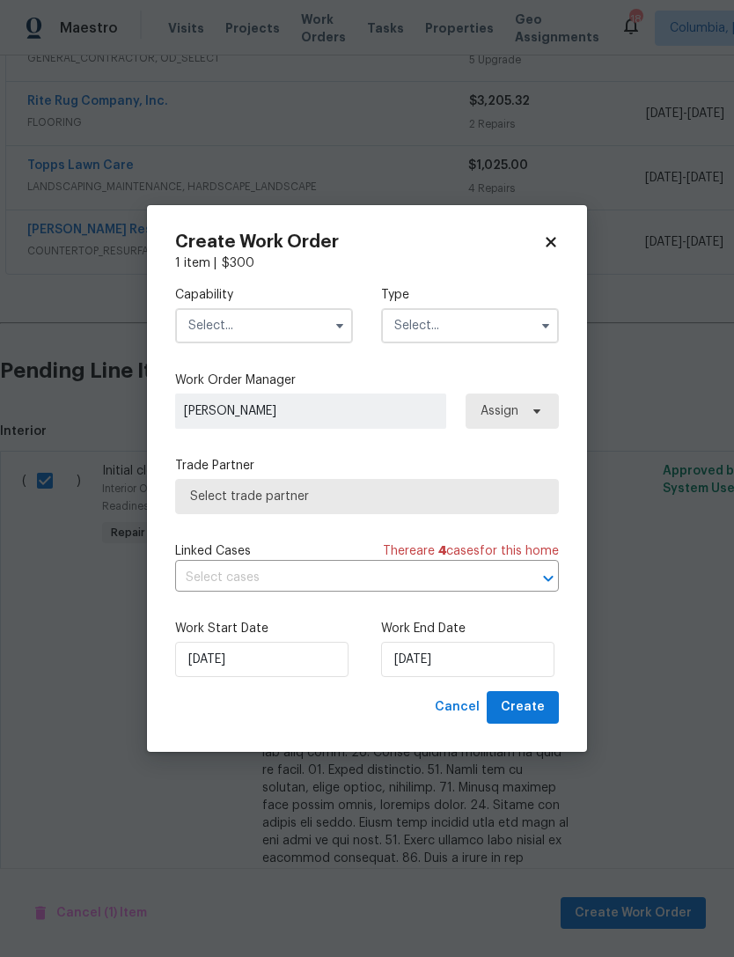
click at [212, 340] on input "text" at bounding box center [264, 325] width 178 height 35
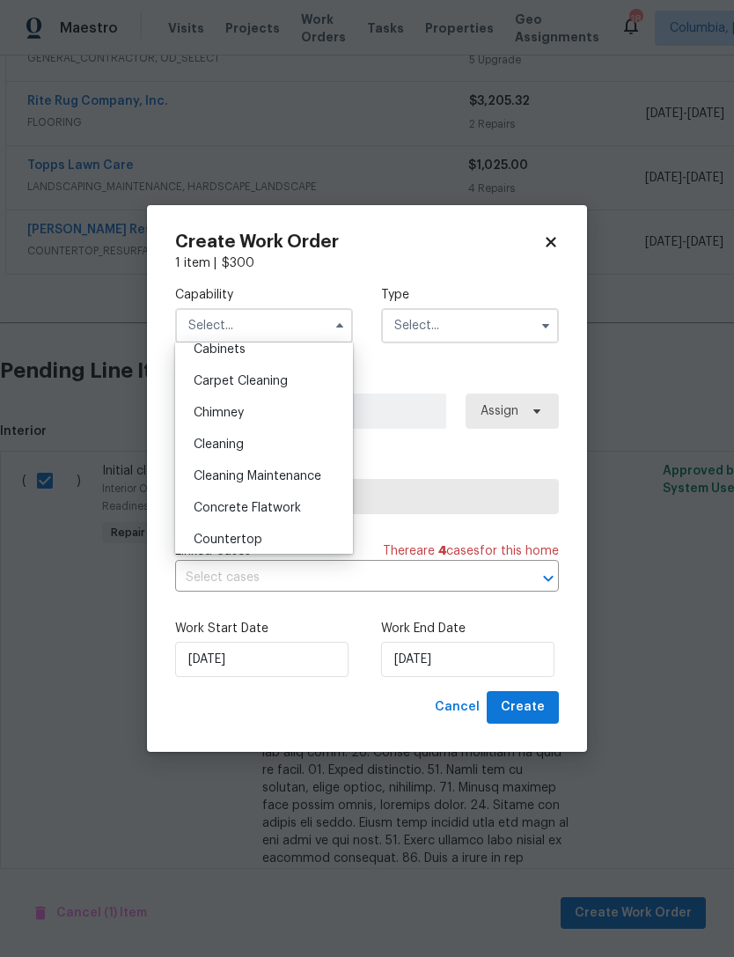
scroll to position [179, 0]
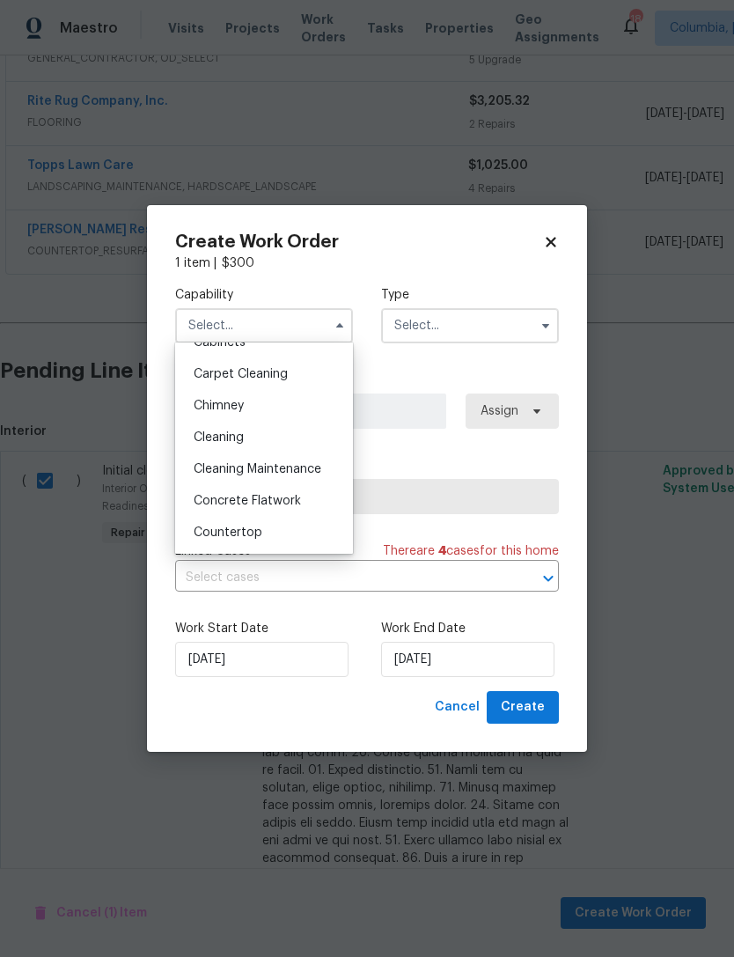
click at [206, 444] on div "Cleaning" at bounding box center [264, 438] width 169 height 32
type input "Cleaning"
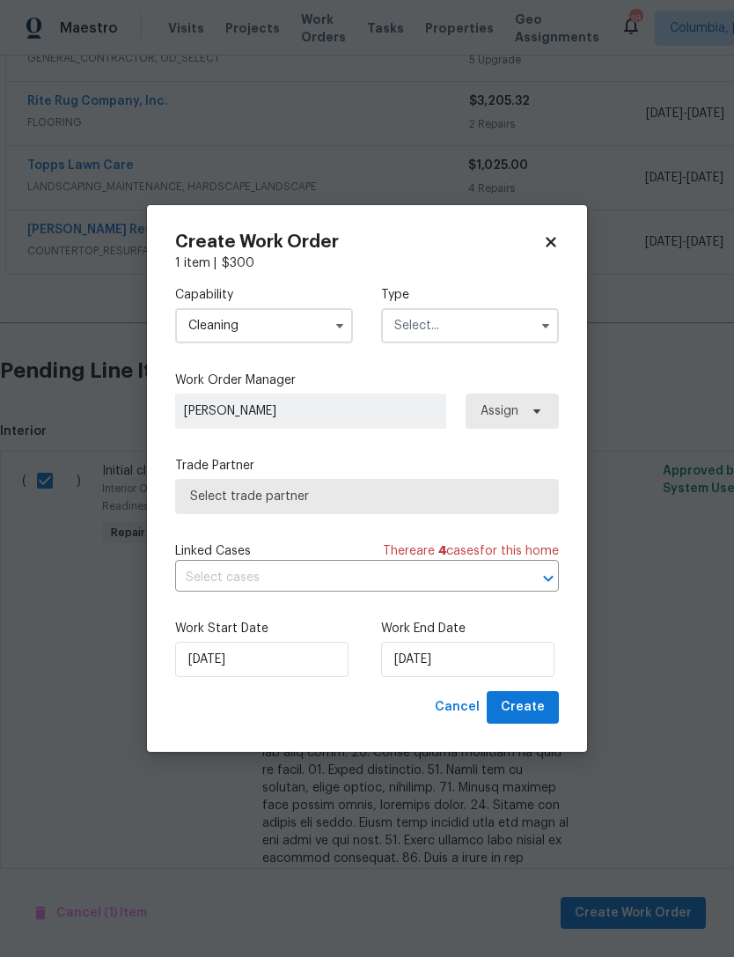
click at [429, 327] on input "text" at bounding box center [470, 325] width 178 height 35
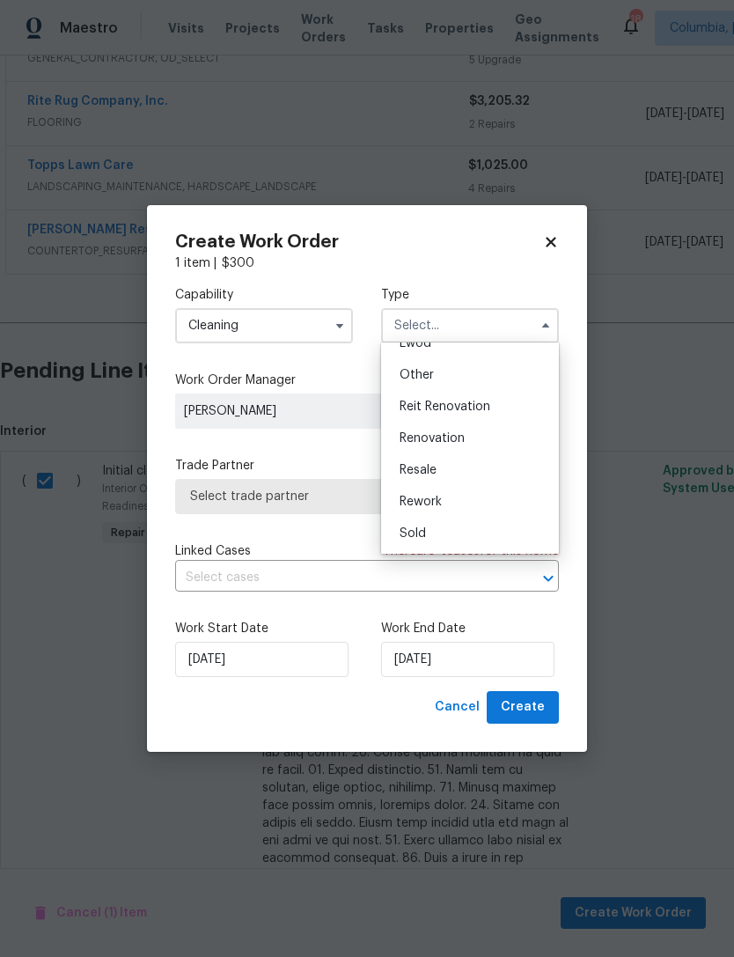
scroll to position [209, 0]
click at [402, 444] on span "Renovation" at bounding box center [432, 438] width 65 height 12
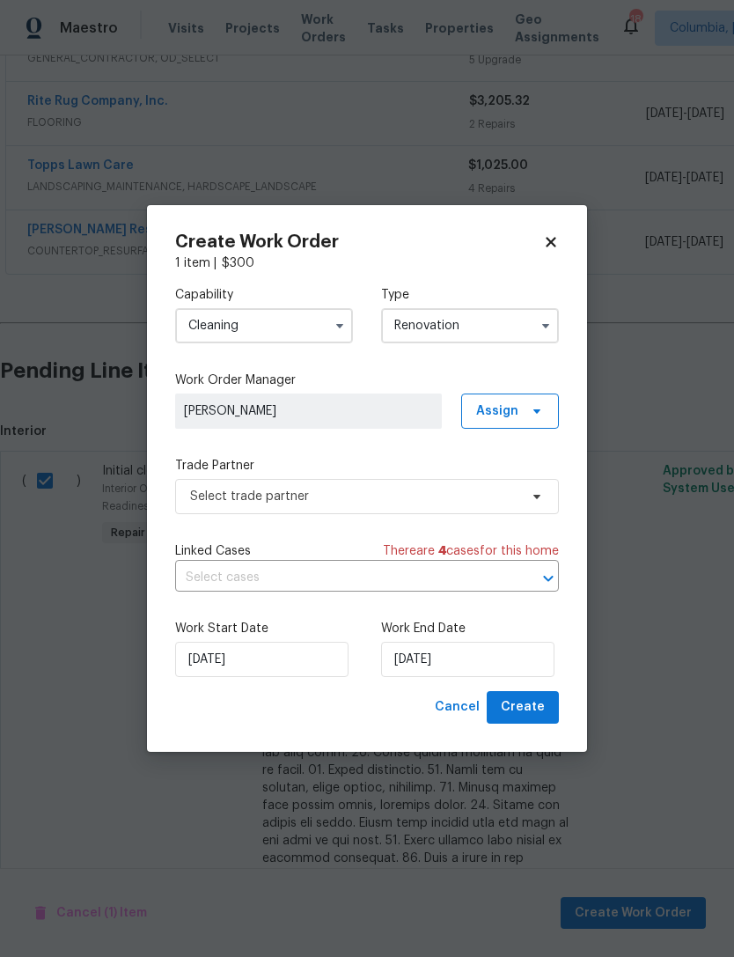
type input "Renovation"
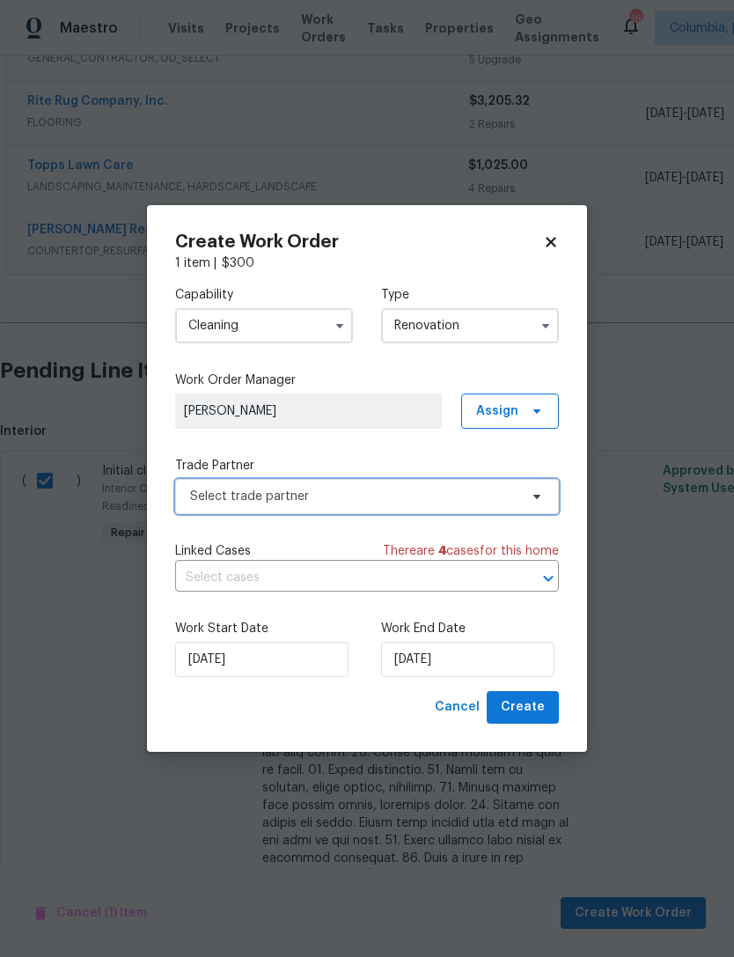
click at [200, 502] on span "Select trade partner" at bounding box center [354, 497] width 328 height 18
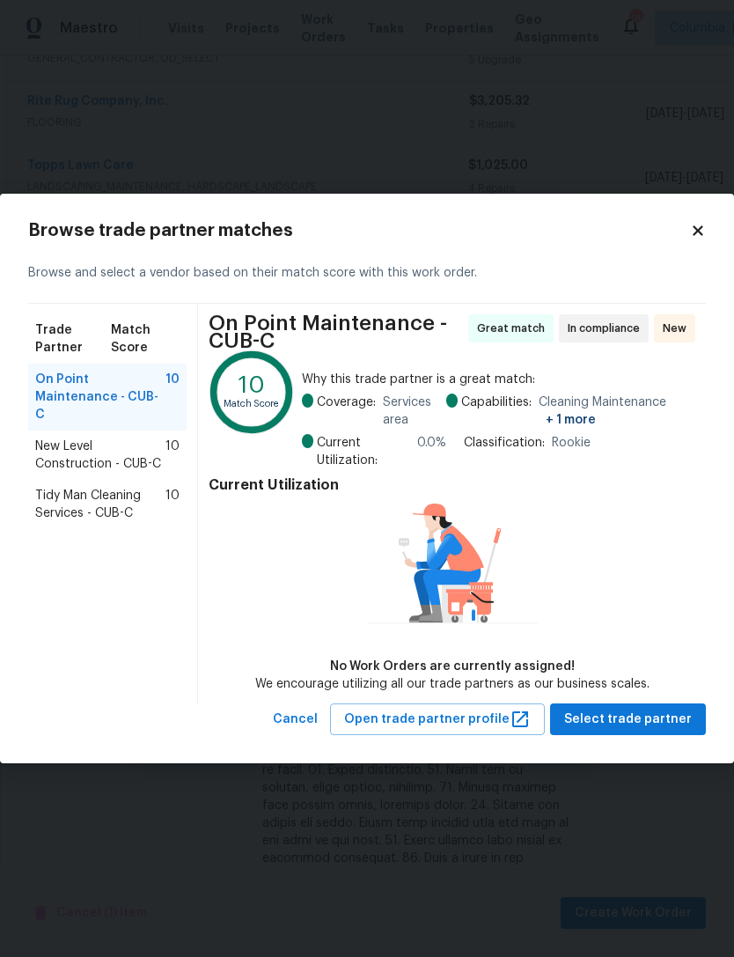
click at [46, 498] on span "Tidy Man Cleaning Services - CUB-C" at bounding box center [100, 504] width 130 height 35
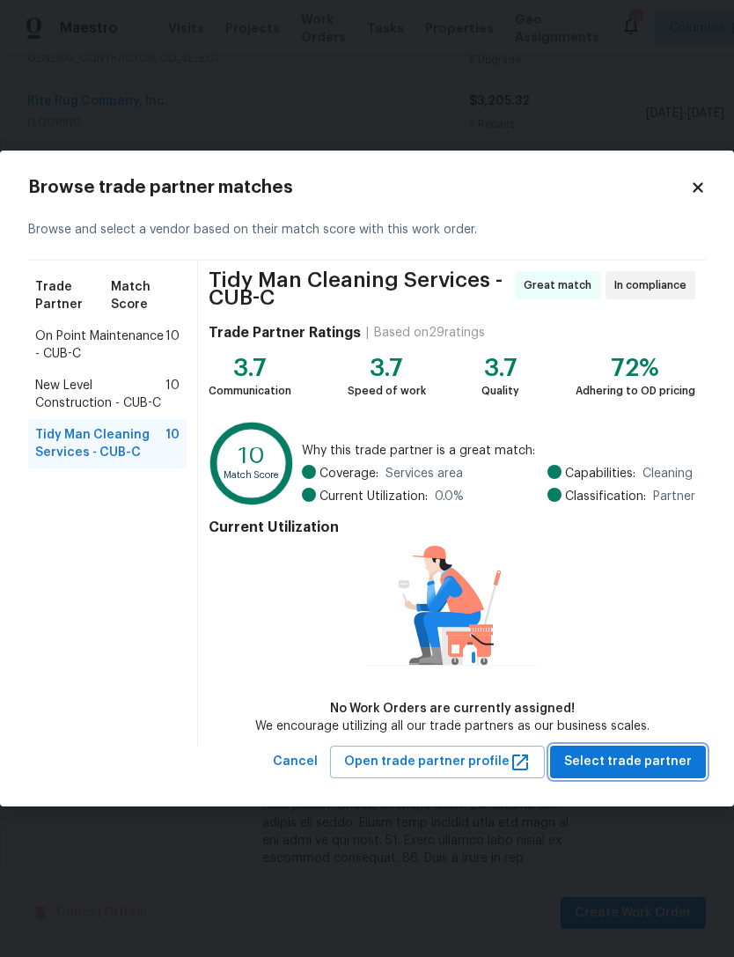
click at [640, 761] on span "Select trade partner" at bounding box center [628, 762] width 128 height 22
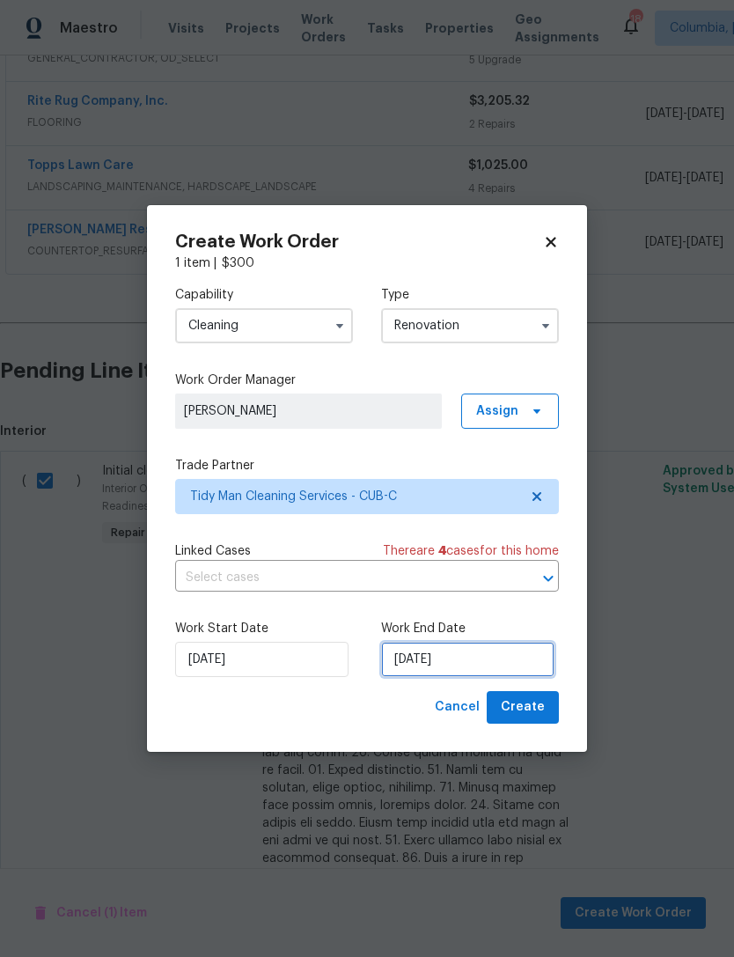
click at [433, 651] on input "9/18/2025" at bounding box center [467, 659] width 173 height 35
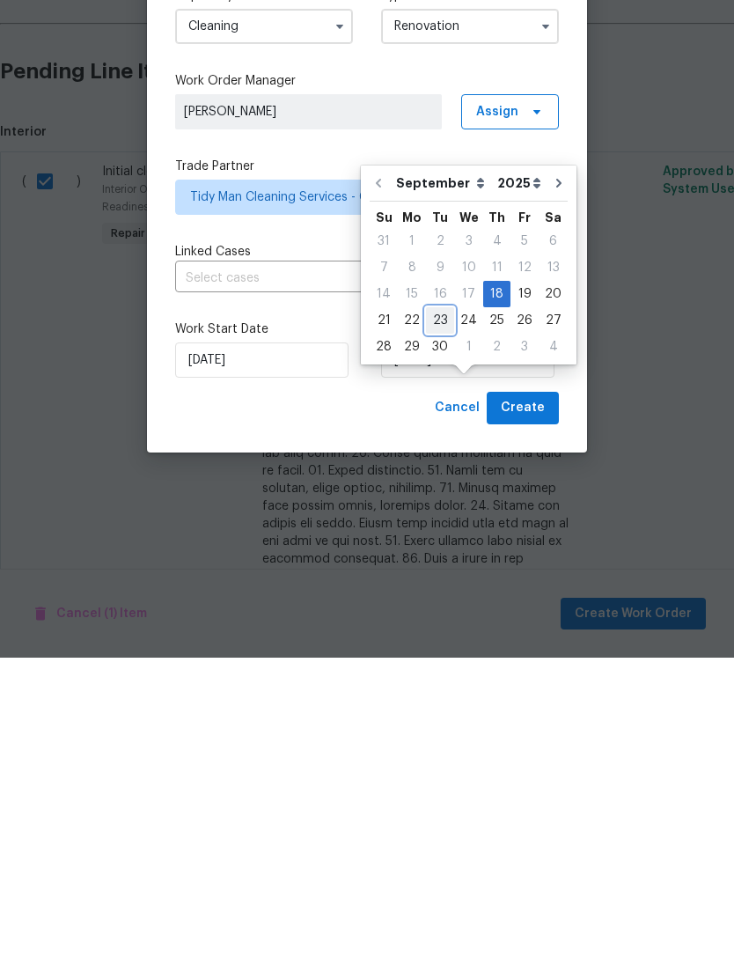
click at [427, 607] on div "23" at bounding box center [440, 619] width 28 height 25
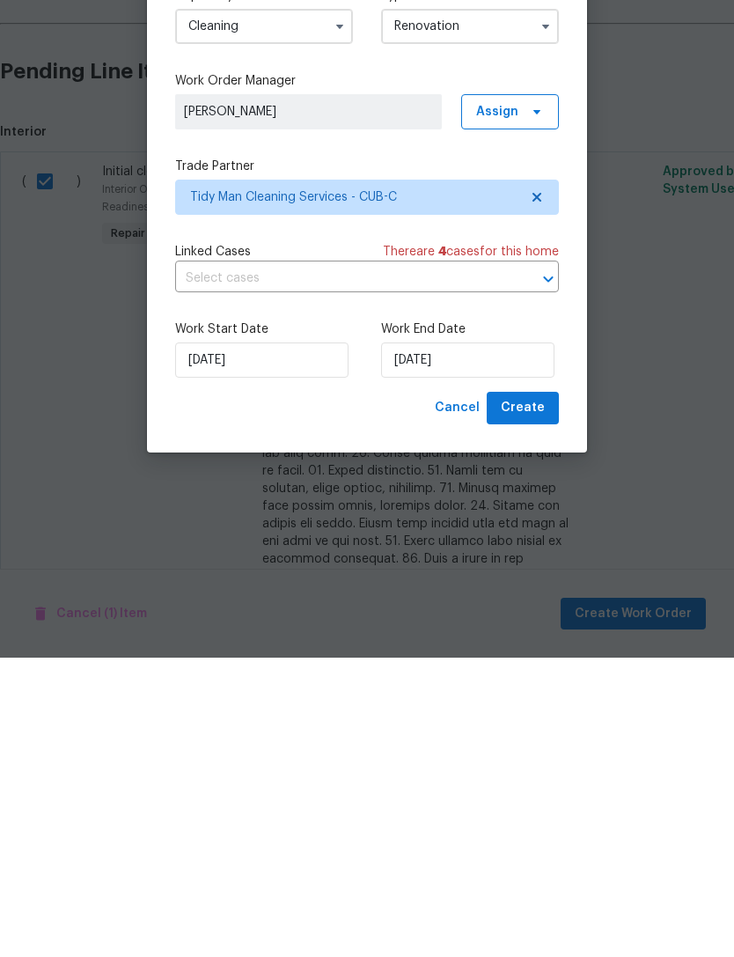
scroll to position [56, 0]
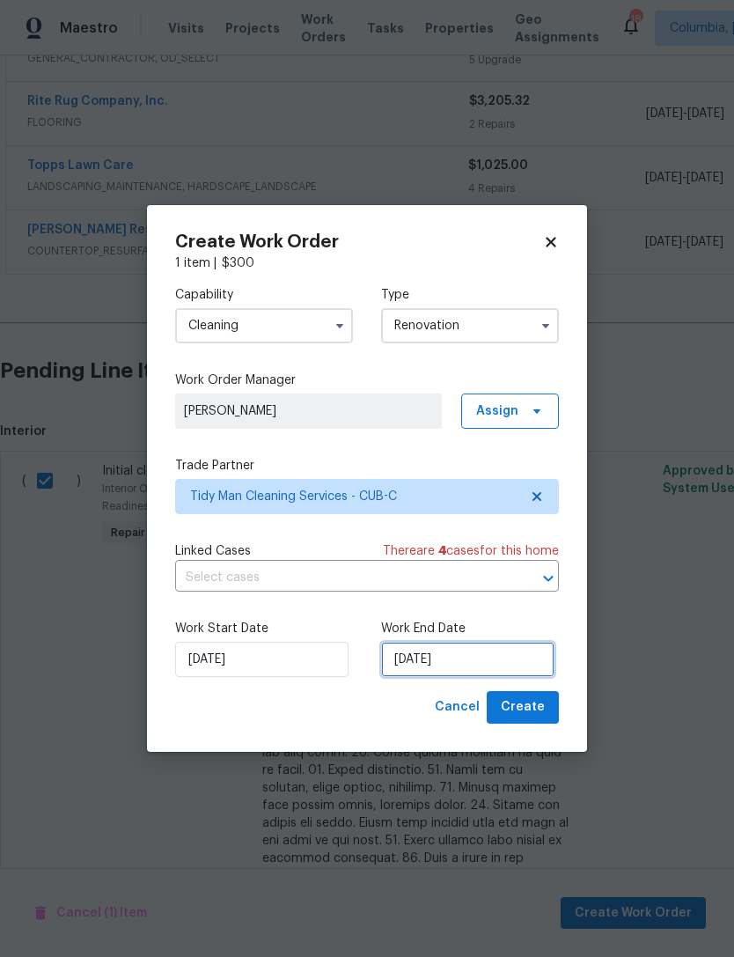
click at [465, 652] on input "9/23/2025" at bounding box center [467, 659] width 173 height 35
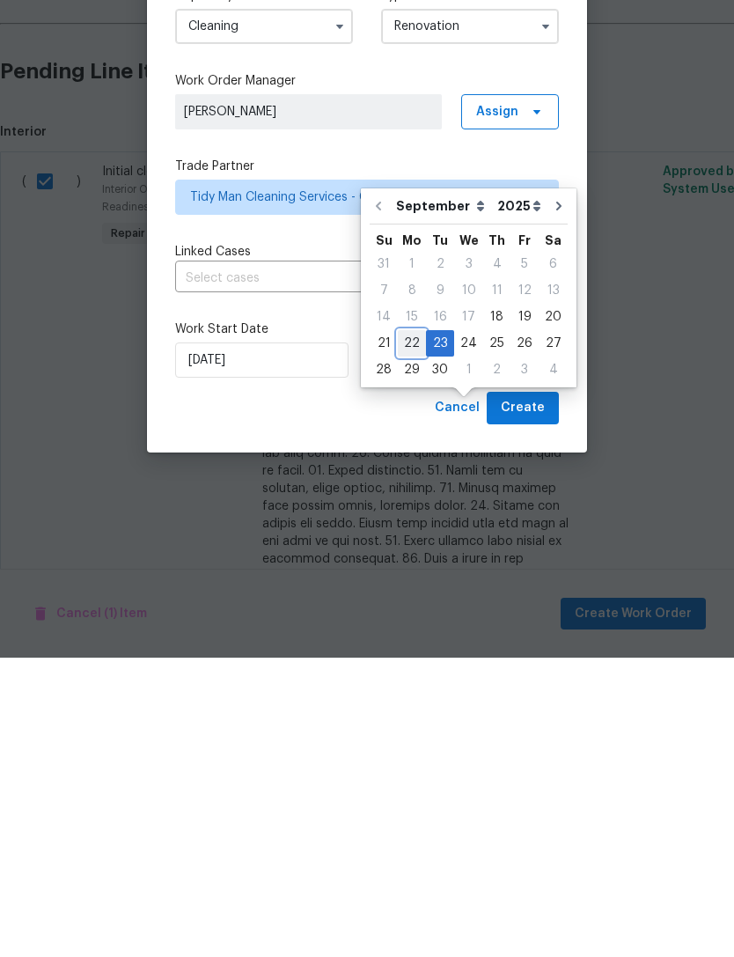
click at [403, 630] on div "22" at bounding box center [412, 642] width 28 height 25
type input "9/22/2025"
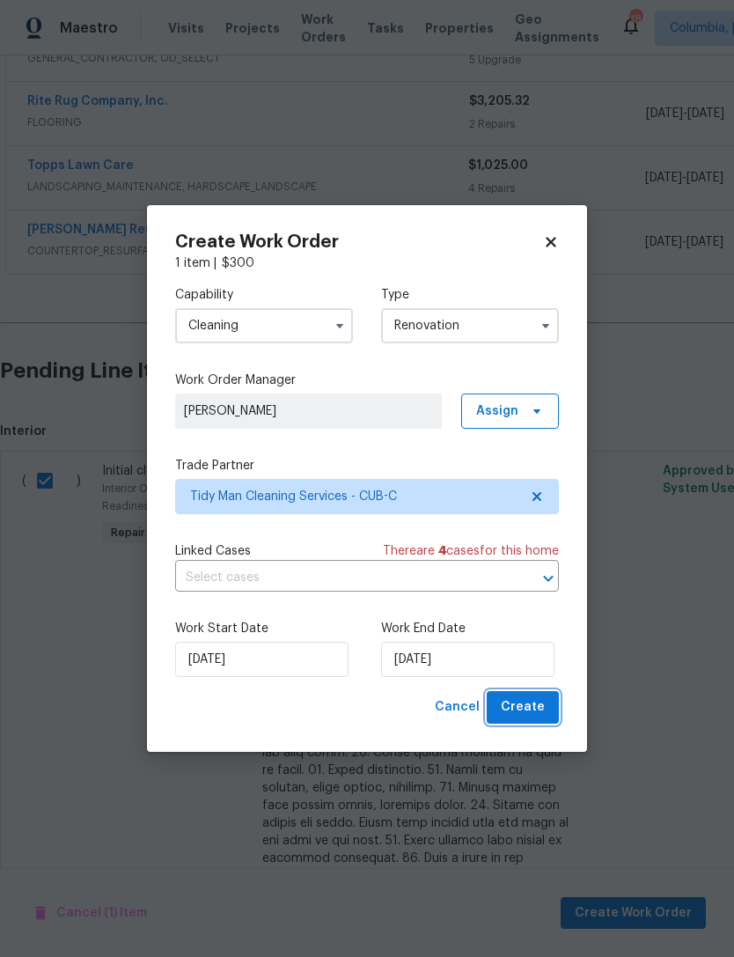
click at [522, 708] on span "Create" at bounding box center [523, 707] width 44 height 22
checkbox input "false"
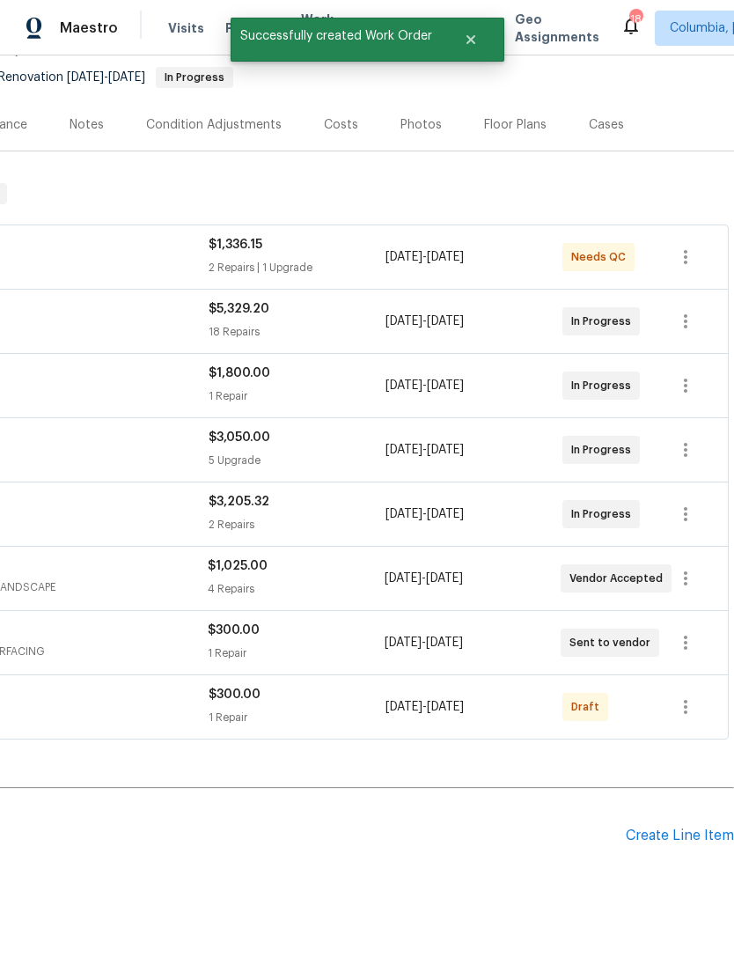
scroll to position [168, 261]
click at [690, 696] on icon "button" at bounding box center [685, 706] width 21 height 21
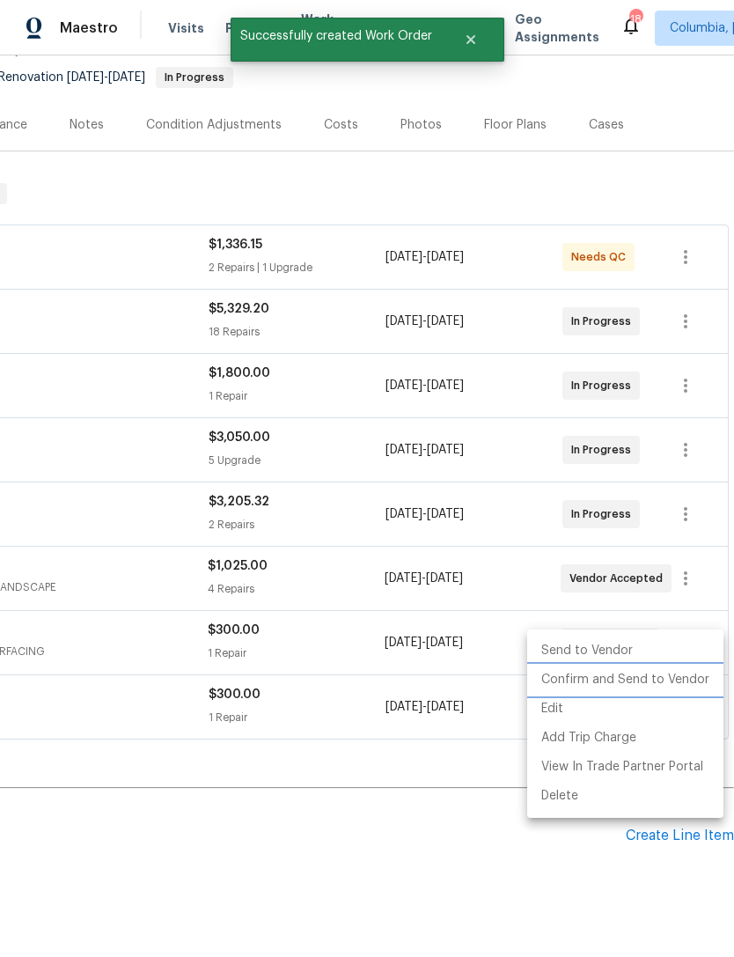
click at [662, 670] on li "Confirm and Send to Vendor" at bounding box center [625, 679] width 196 height 29
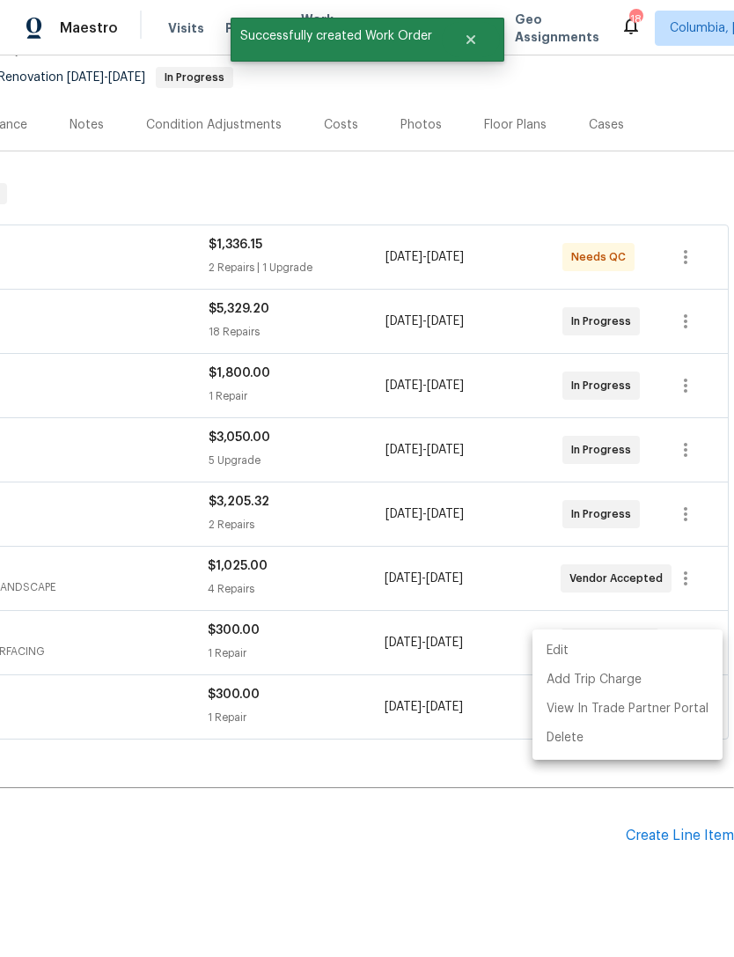
click at [393, 827] on div at bounding box center [367, 478] width 734 height 957
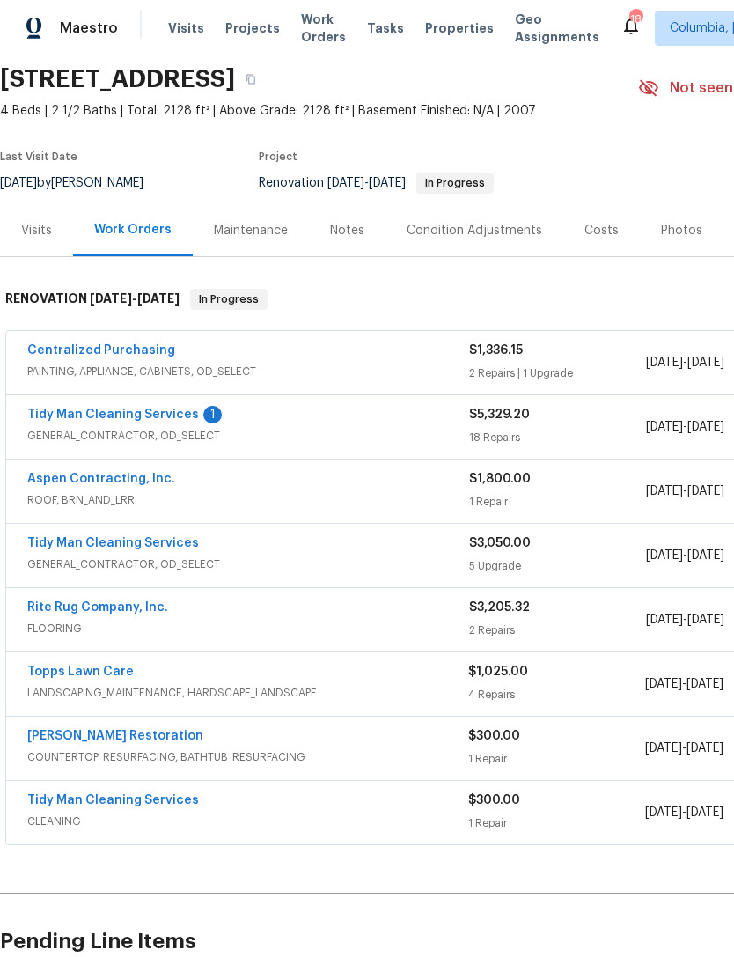
scroll to position [63, 0]
click at [81, 407] on link "Tidy Man Cleaning Services" at bounding box center [113, 413] width 172 height 12
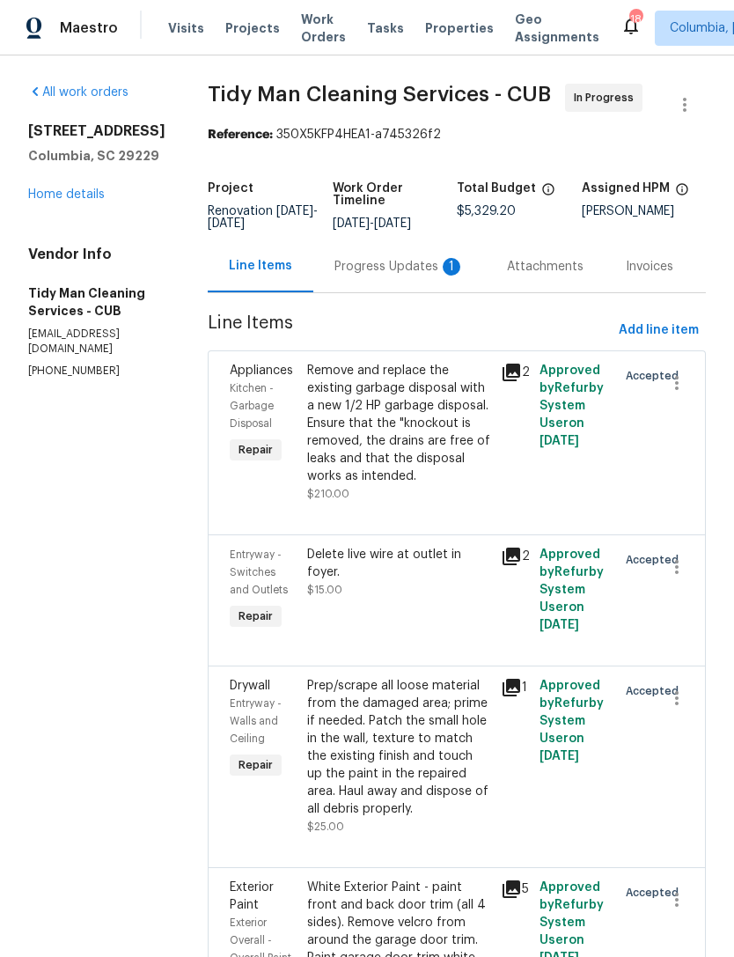
click at [370, 278] on div "Progress Updates 1" at bounding box center [399, 266] width 172 height 52
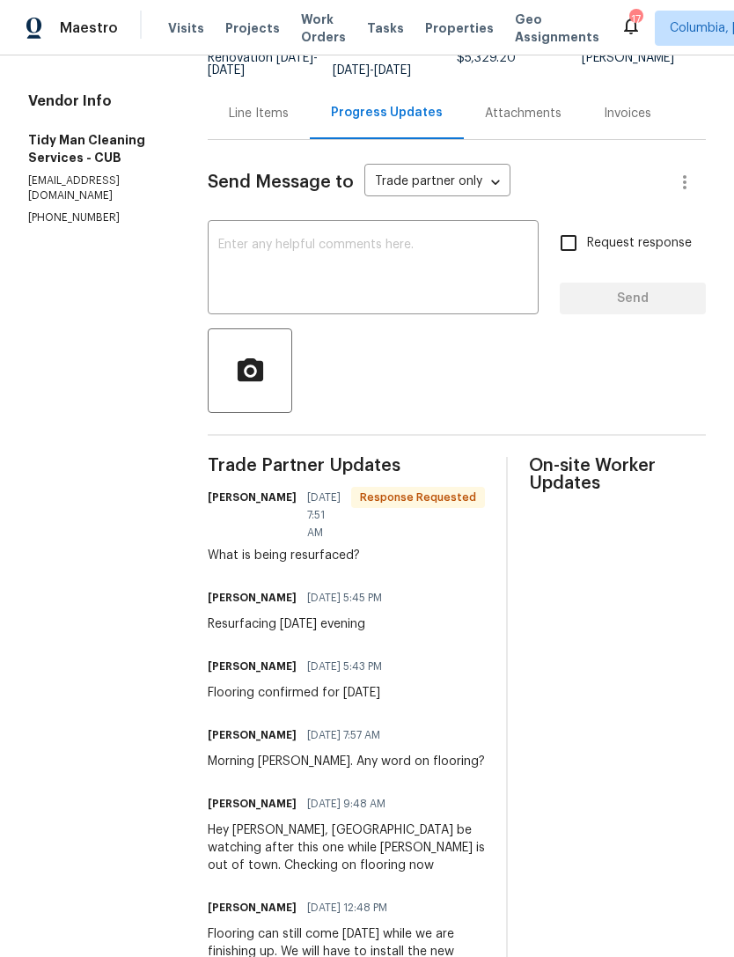
scroll to position [154, 0]
click at [218, 253] on textarea at bounding box center [373, 269] width 310 height 62
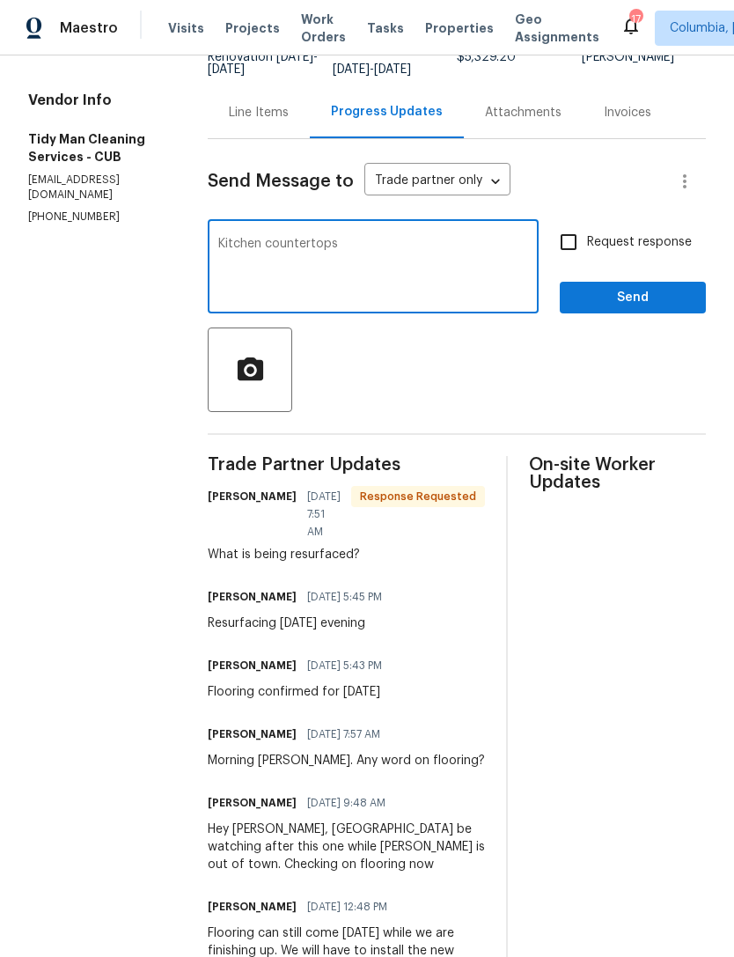
type textarea "Kitchen countertops"
click at [664, 291] on span "Send" at bounding box center [633, 298] width 118 height 22
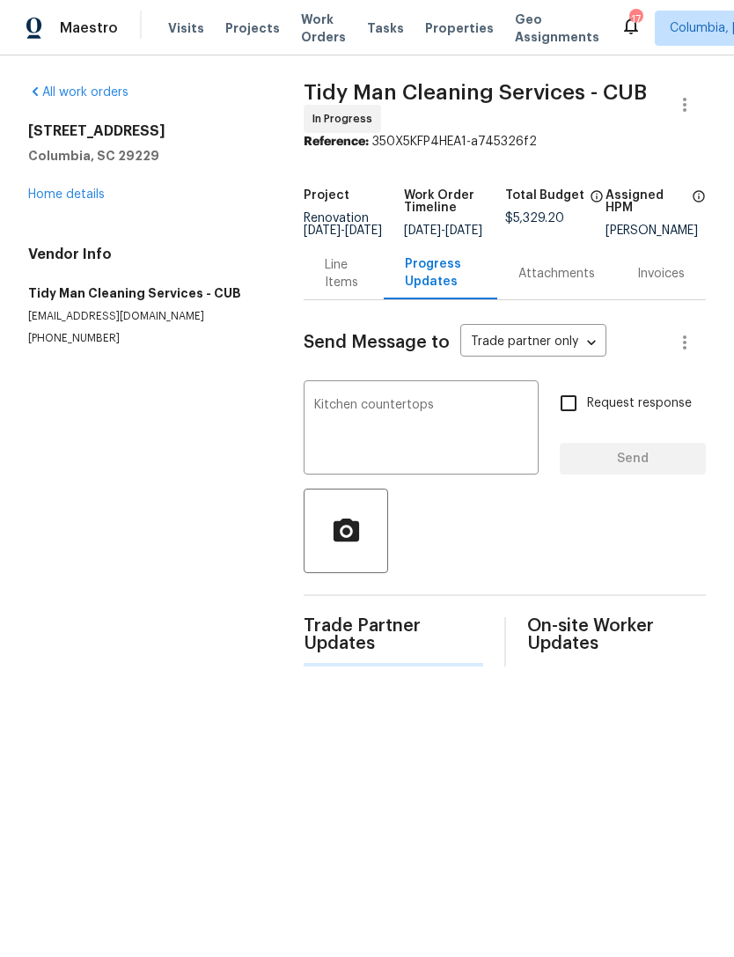
scroll to position [0, 0]
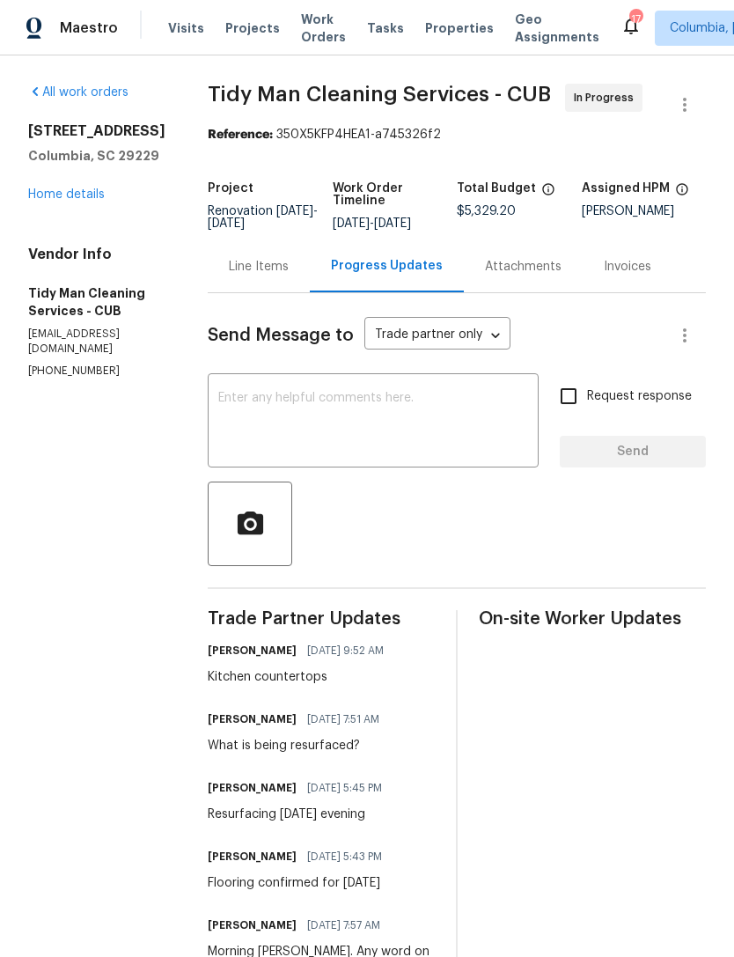
click at [48, 201] on link "Home details" at bounding box center [66, 194] width 77 height 12
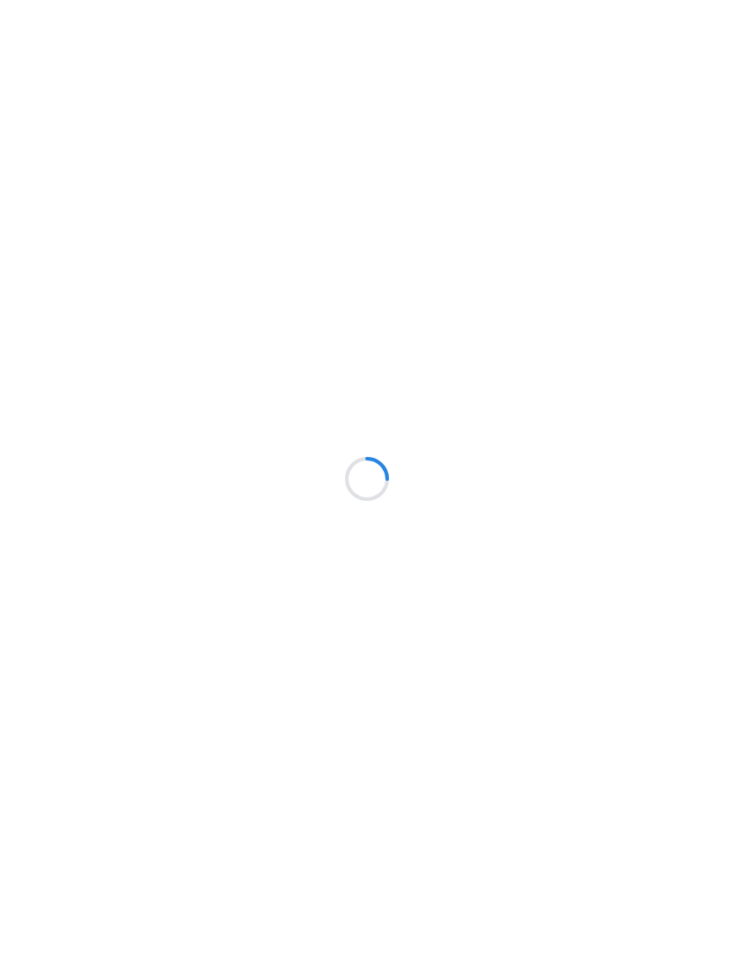
scroll to position [69, 0]
